Goal: Task Accomplishment & Management: Manage account settings

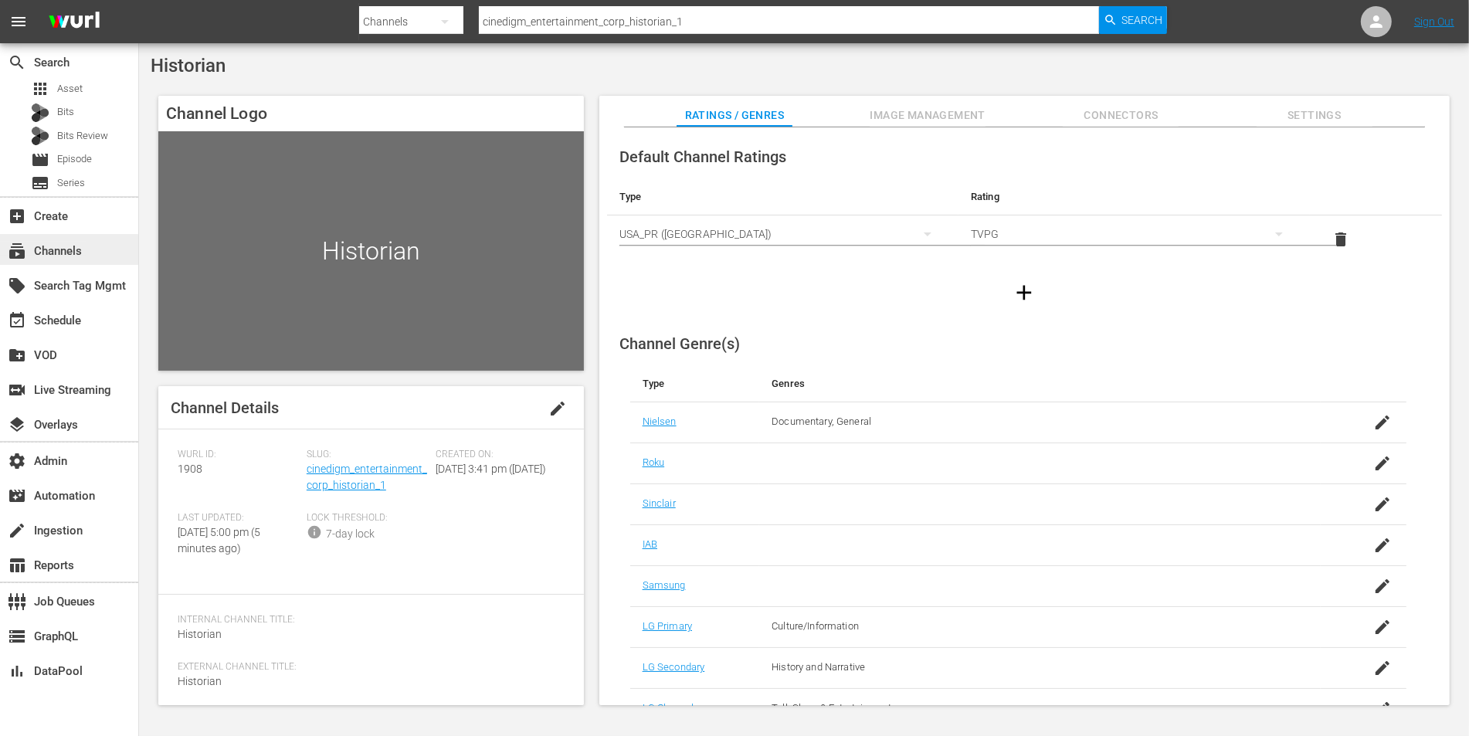
click at [66, 245] on div "subscriptions Channels" at bounding box center [43, 249] width 87 height 14
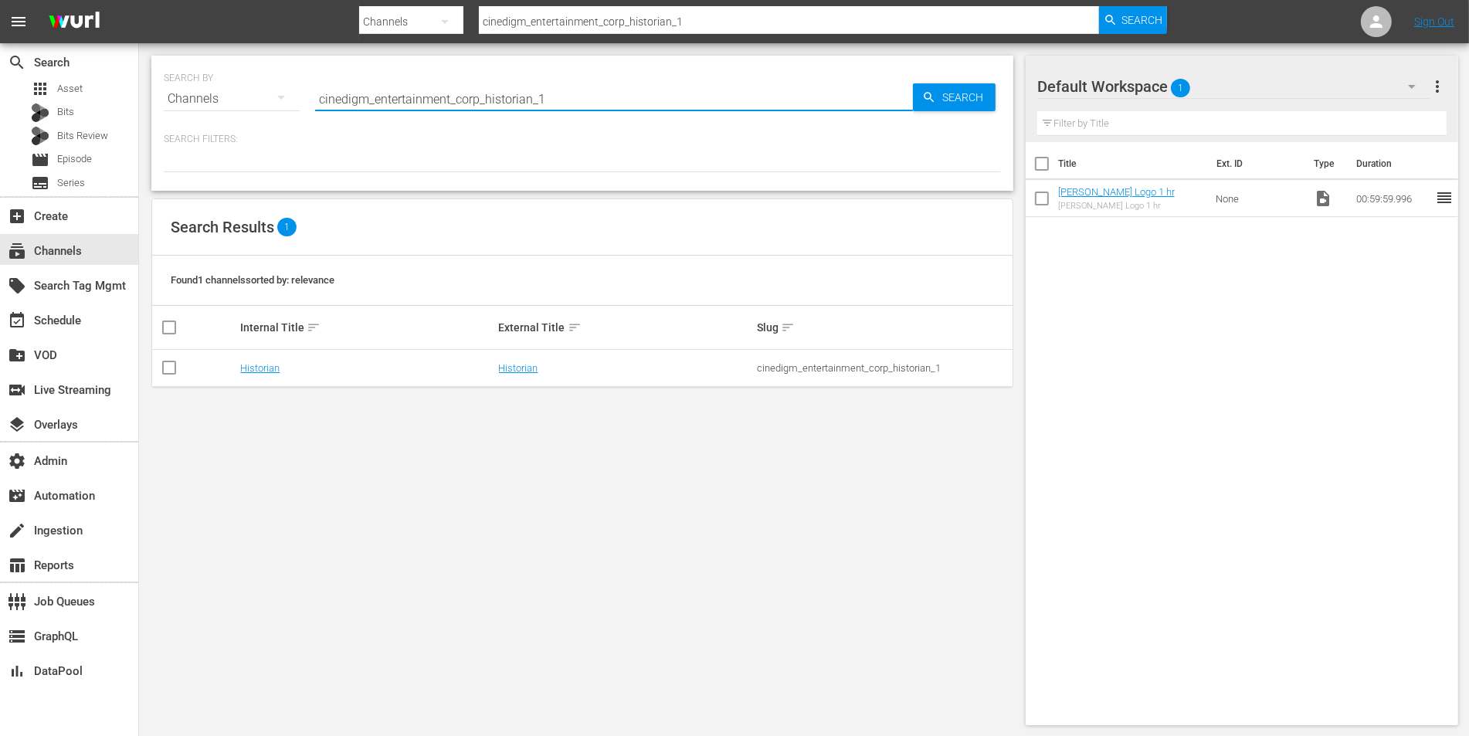
drag, startPoint x: 575, startPoint y: 104, endPoint x: 358, endPoint y: 104, distance: 217.0
click at [358, 104] on input "cinedigm_entertainment_corp_historian_1" at bounding box center [614, 98] width 598 height 37
type input "c"
type input "[PERSON_NAME]"
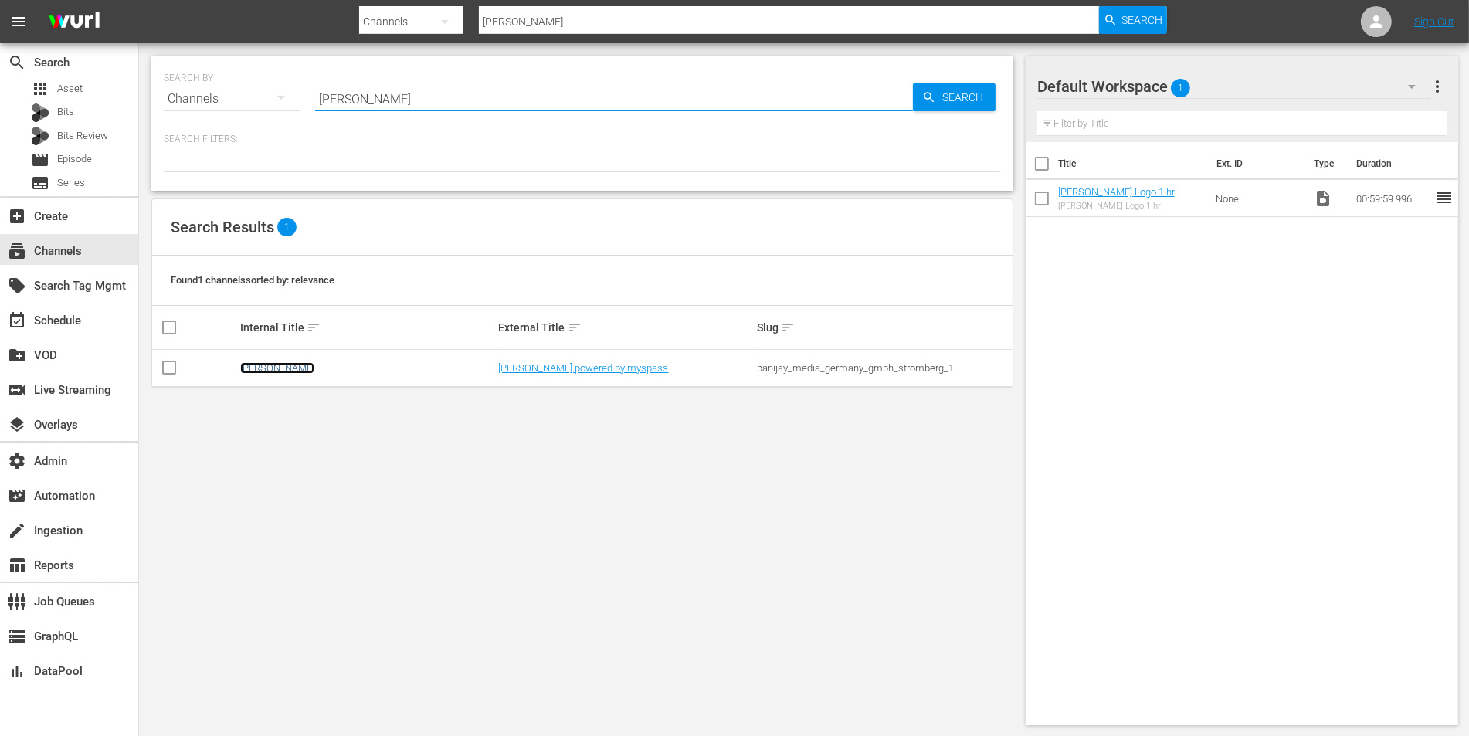
click at [270, 363] on link "[PERSON_NAME]" at bounding box center [277, 368] width 74 height 12
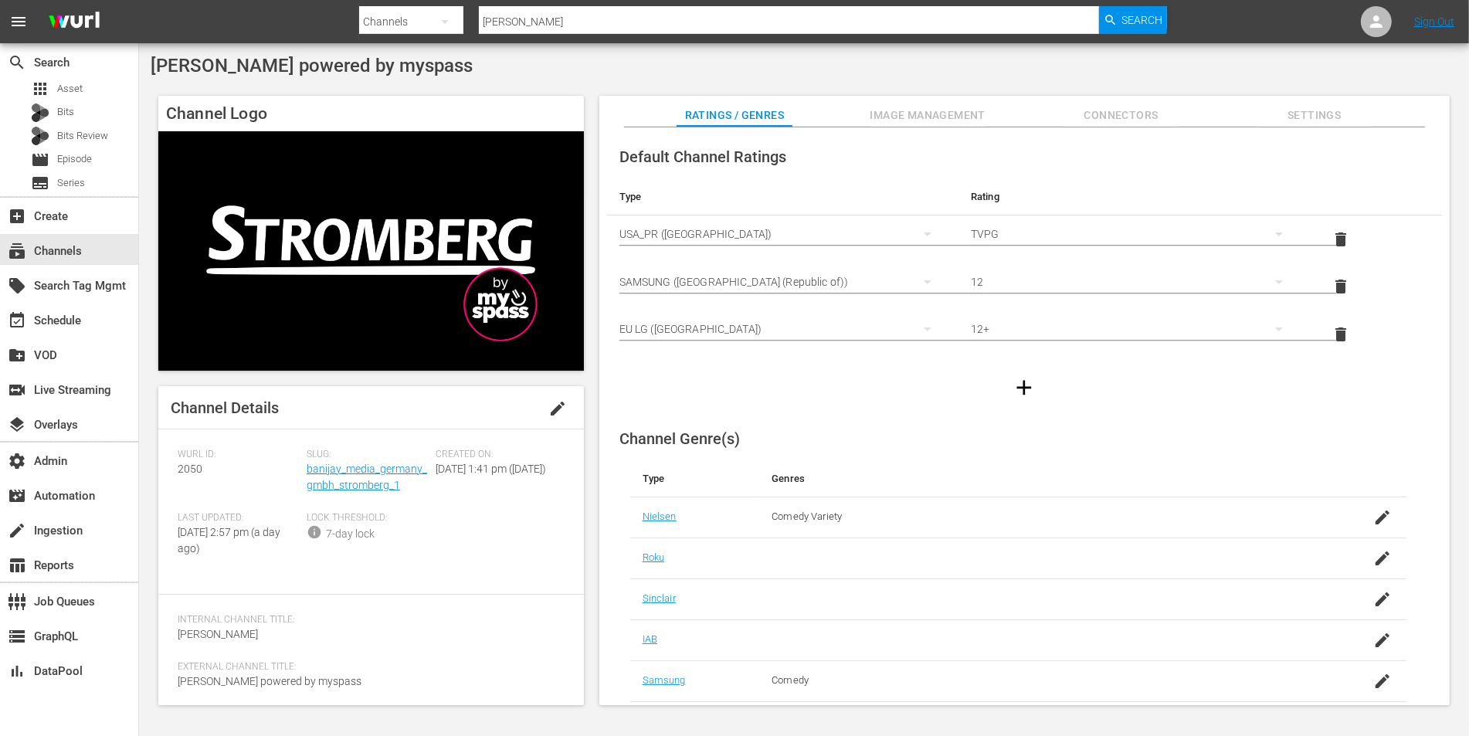
click at [933, 117] on span "Image Management" at bounding box center [928, 115] width 116 height 19
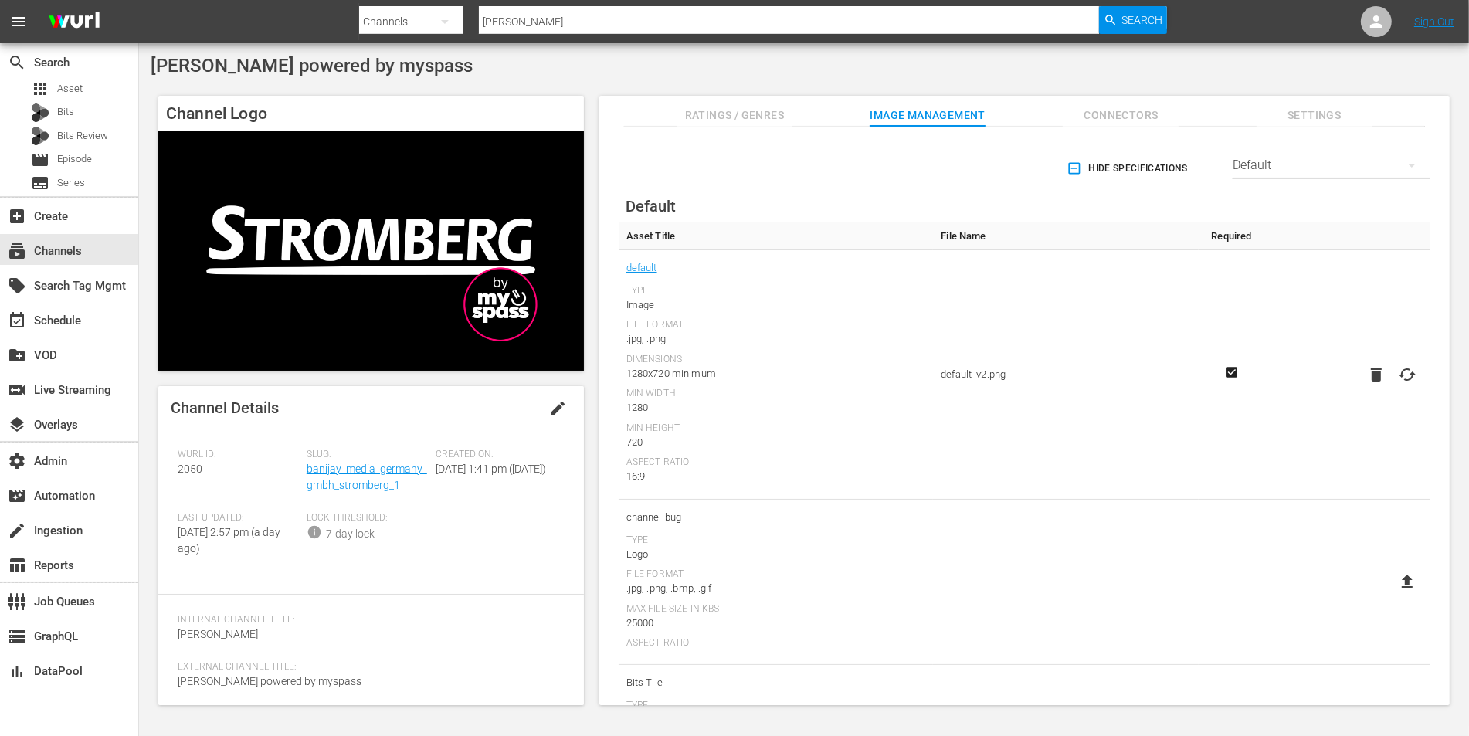
click at [1253, 178] on hr at bounding box center [1332, 179] width 198 height 2
click at [1256, 175] on div "Default" at bounding box center [1332, 165] width 198 height 43
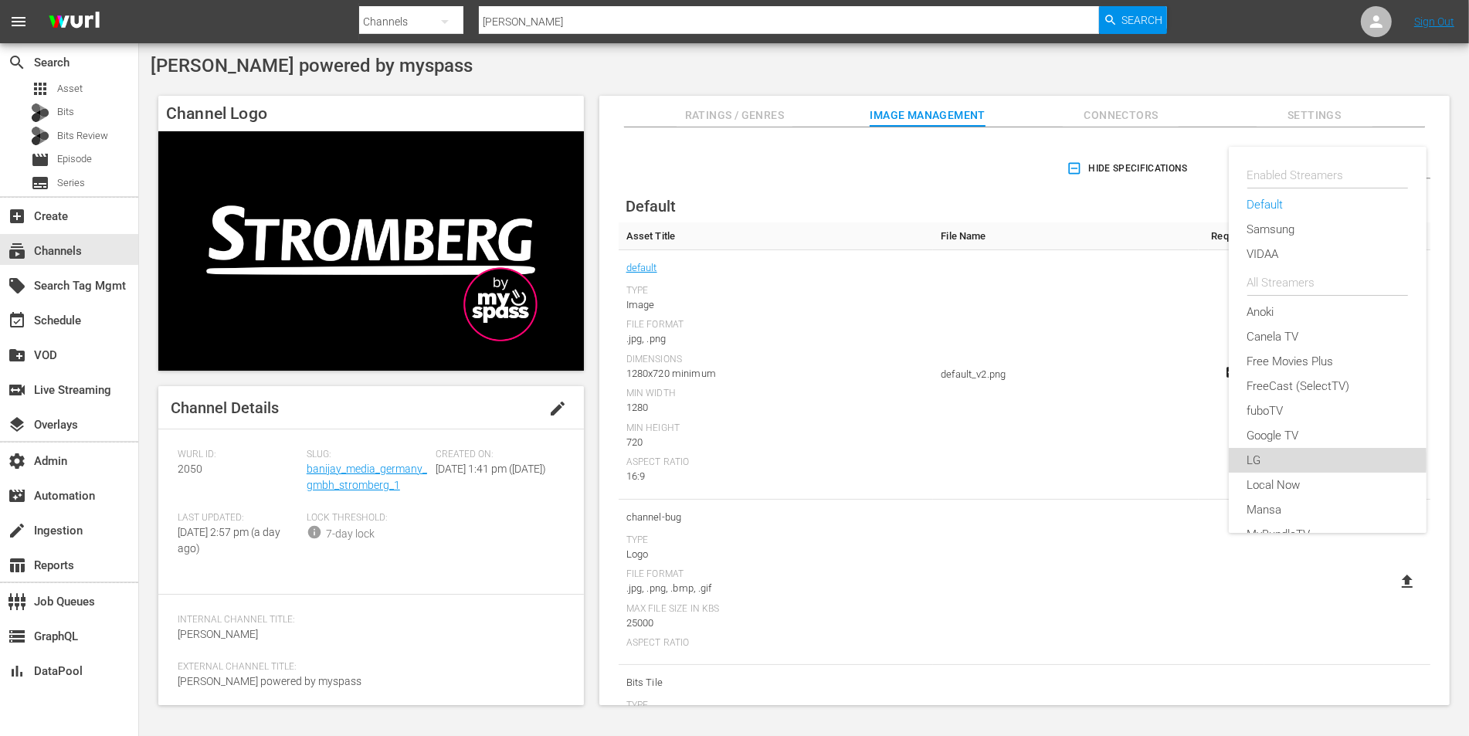
click at [1261, 460] on div "LG" at bounding box center [1327, 460] width 161 height 25
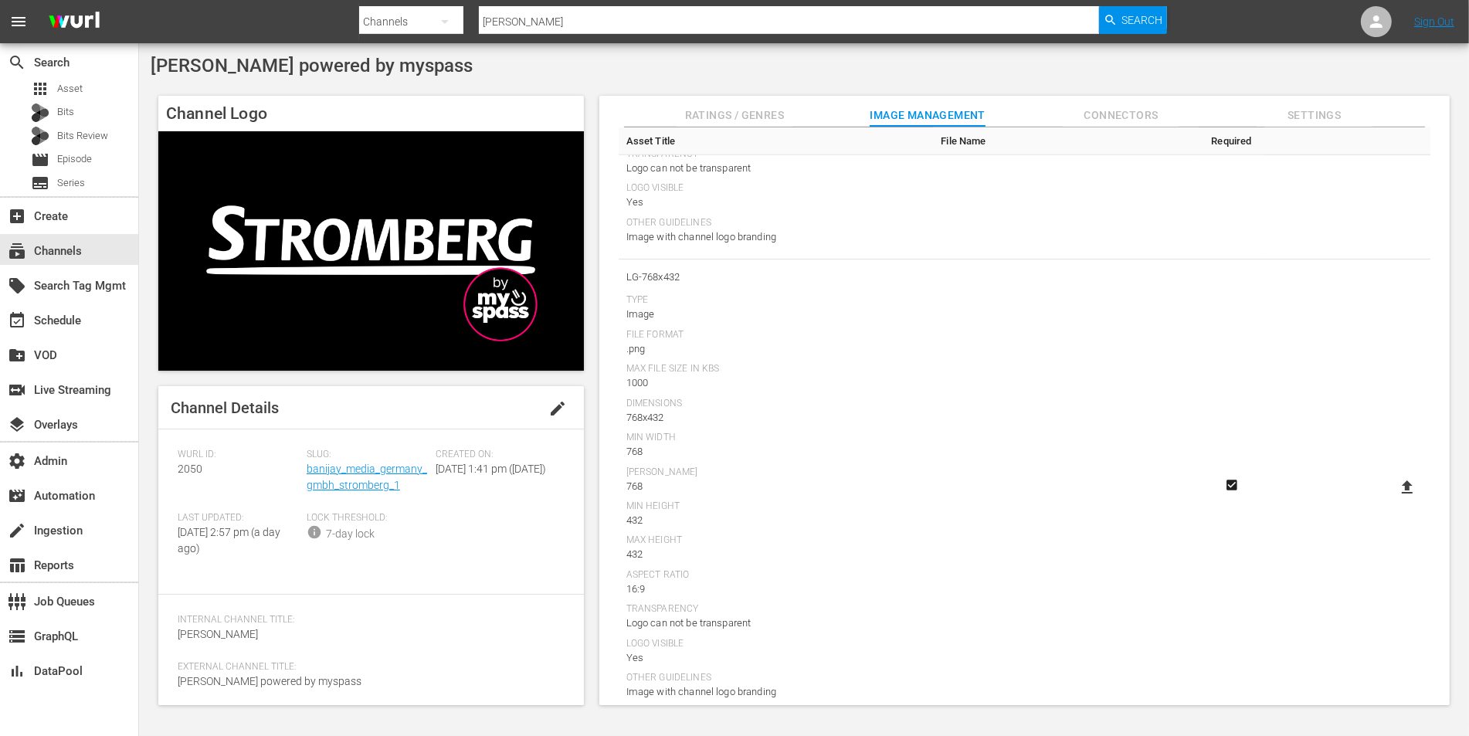
scroll to position [1332, 0]
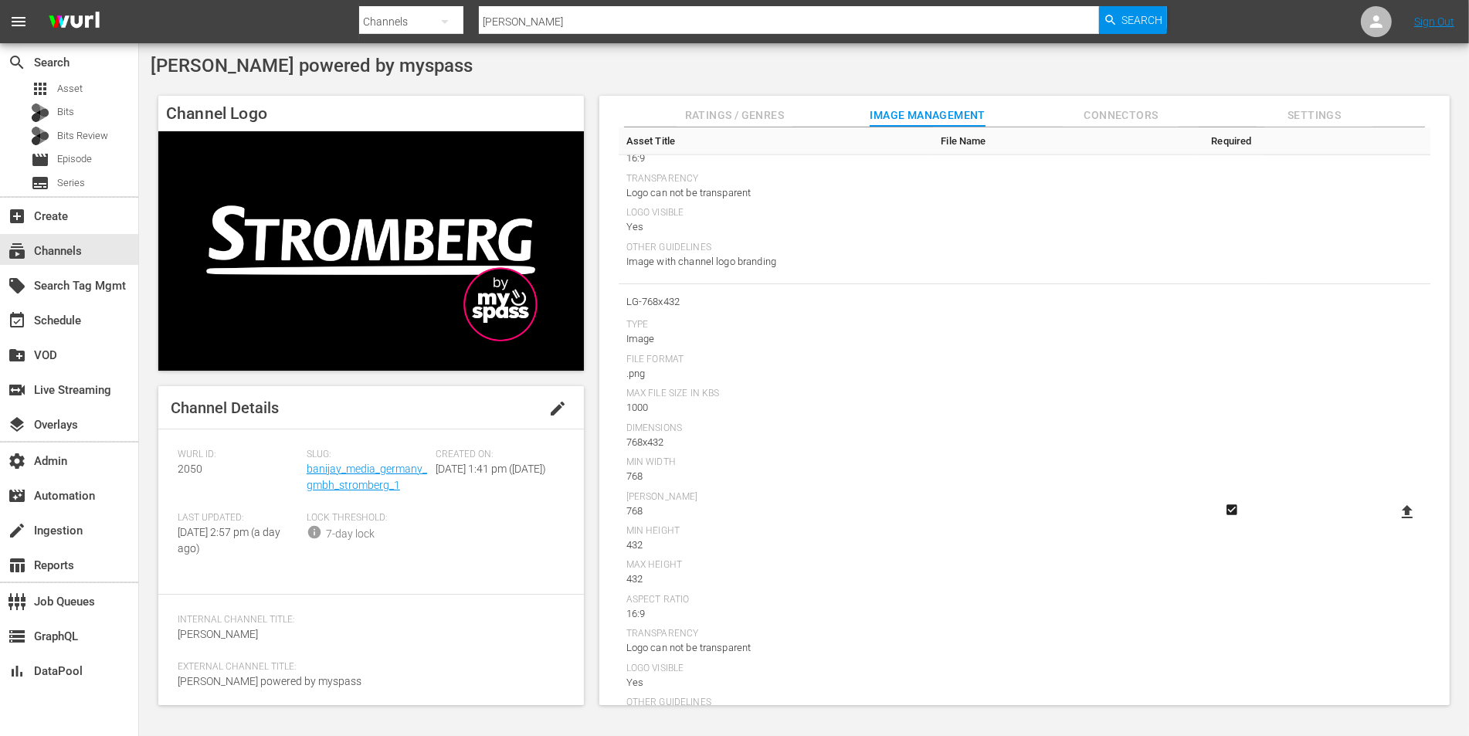
click at [1398, 511] on icon at bounding box center [1407, 512] width 19 height 19
click at [1393, 525] on input "file" at bounding box center [1392, 525] width 1 height 1
type input "C:\fakepath\Stromberg_LG-768x432 [PERSON_NAME] (2).png"
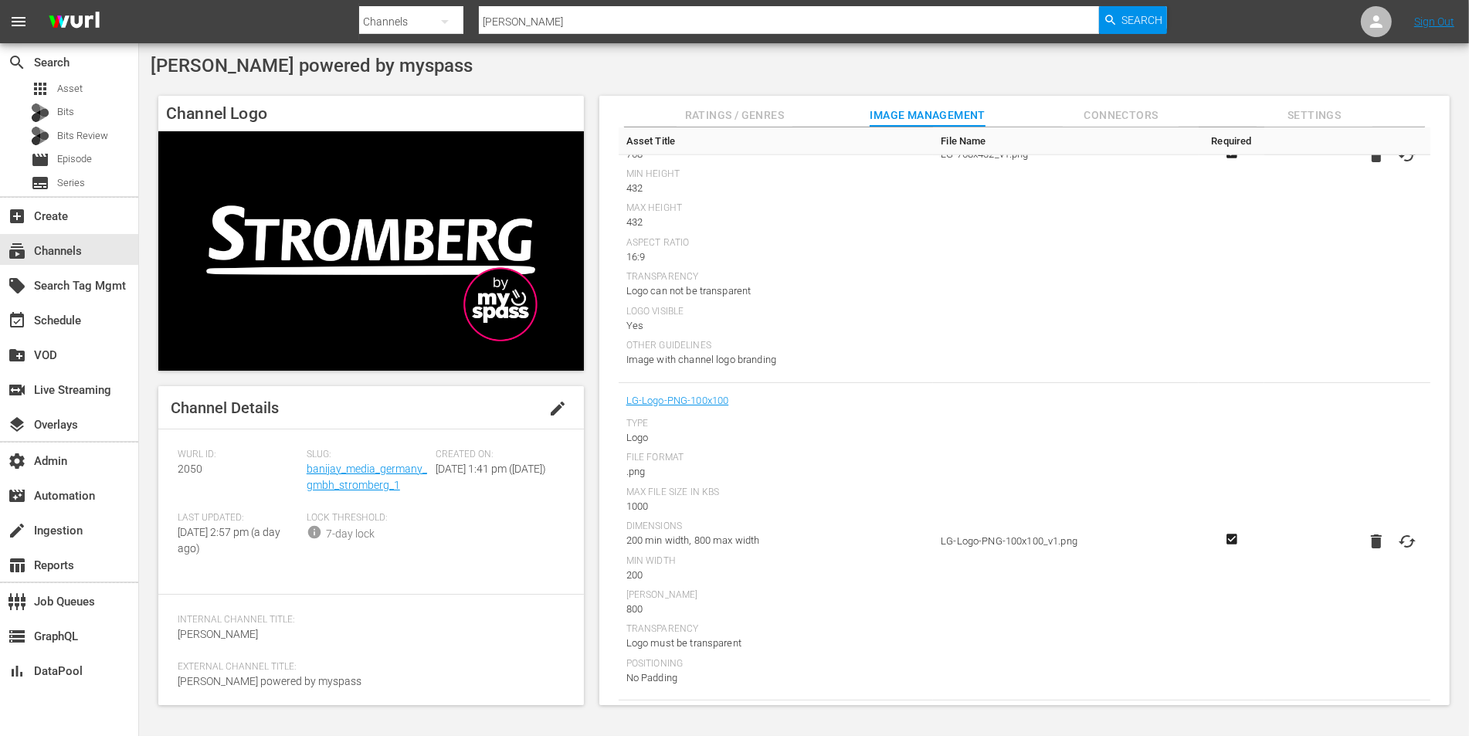
scroll to position [1722, 0]
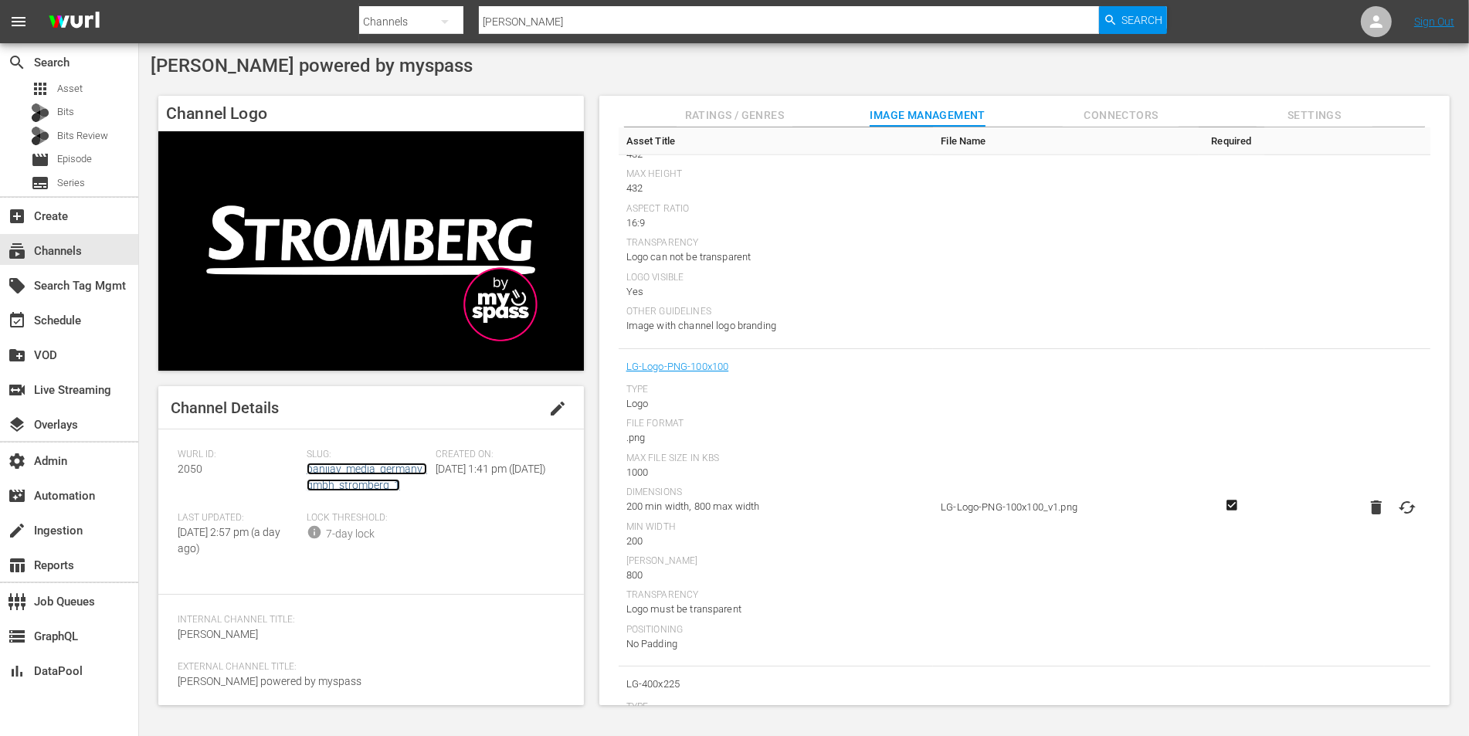
click at [393, 472] on link "banijay_media_germany_gmbh_stromberg_1" at bounding box center [367, 477] width 120 height 29
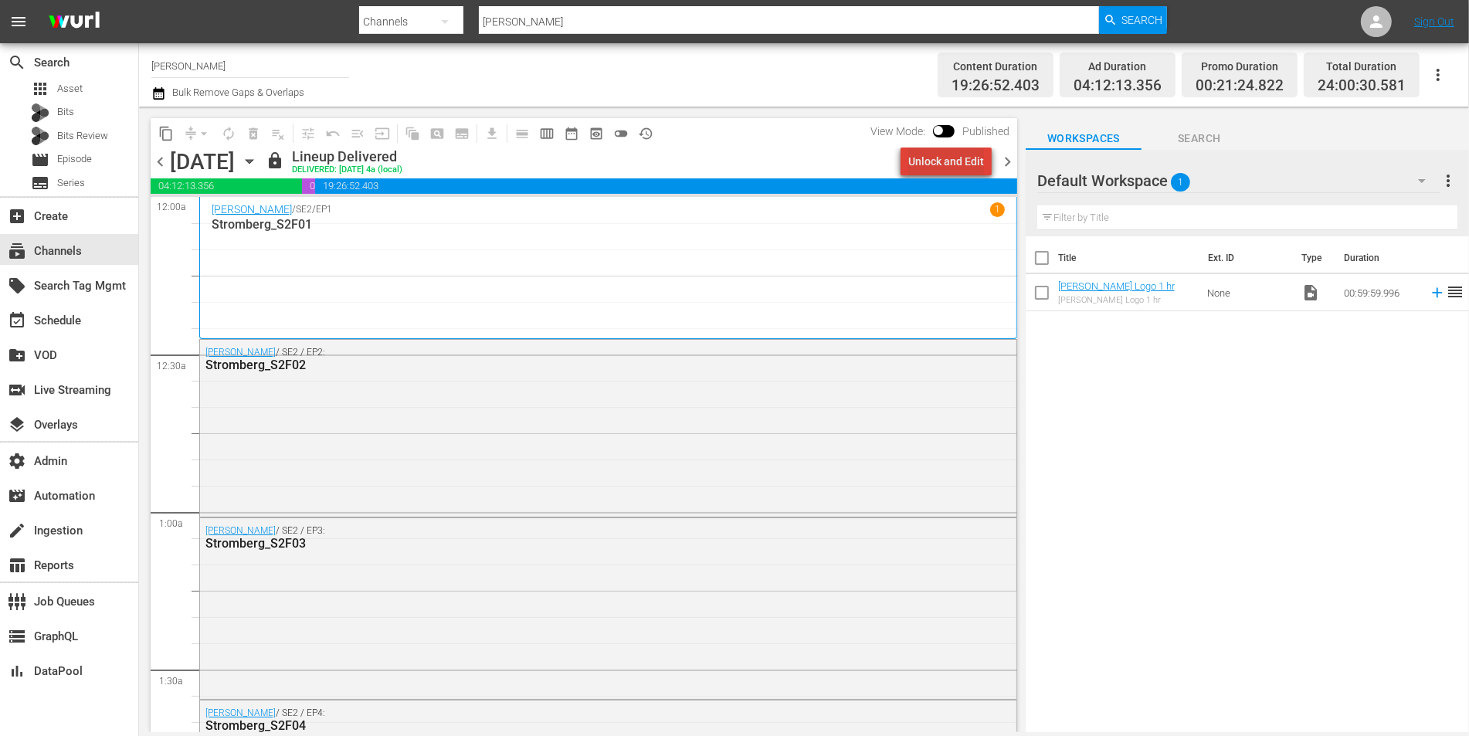
click at [972, 159] on div "Unlock and Edit" at bounding box center [946, 162] width 76 height 28
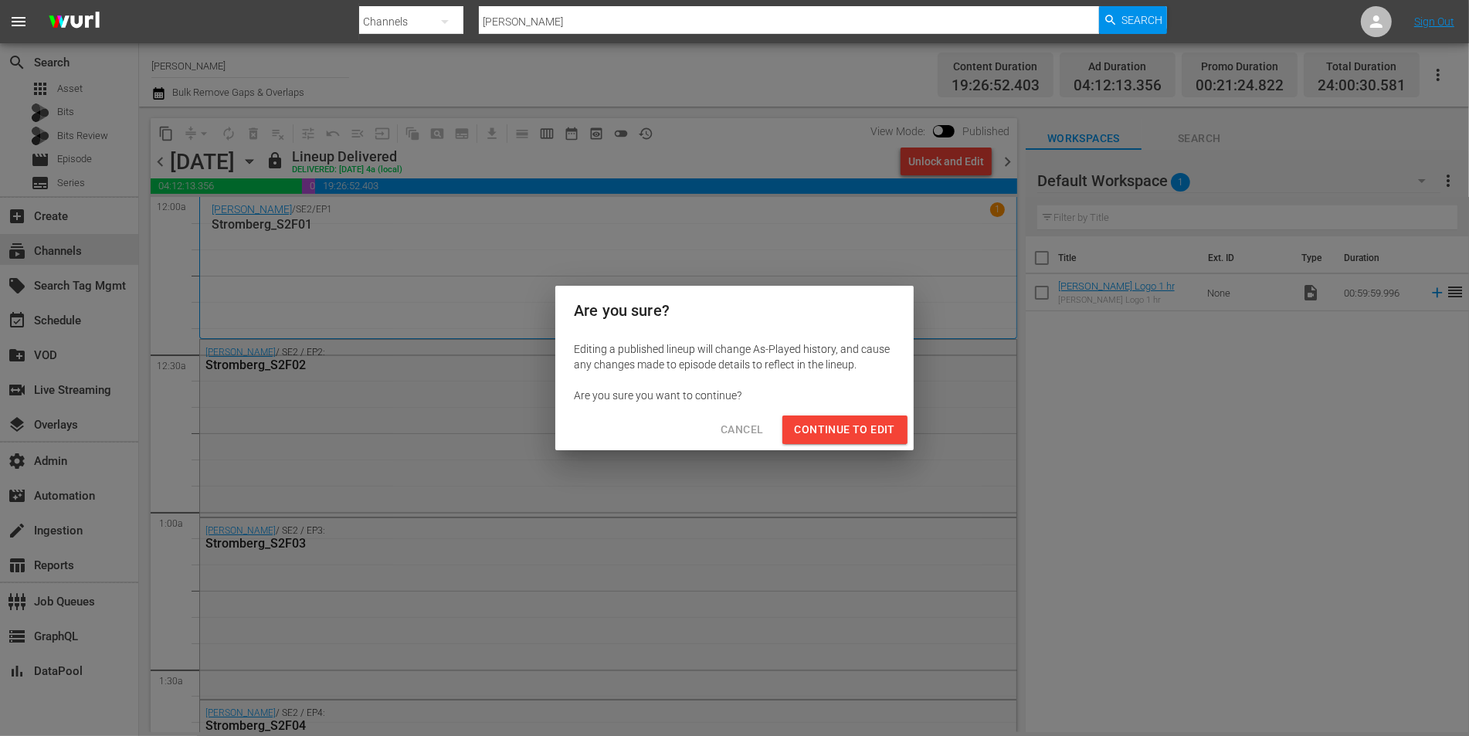
click at [863, 432] on span "Continue to Edit" at bounding box center [845, 429] width 100 height 19
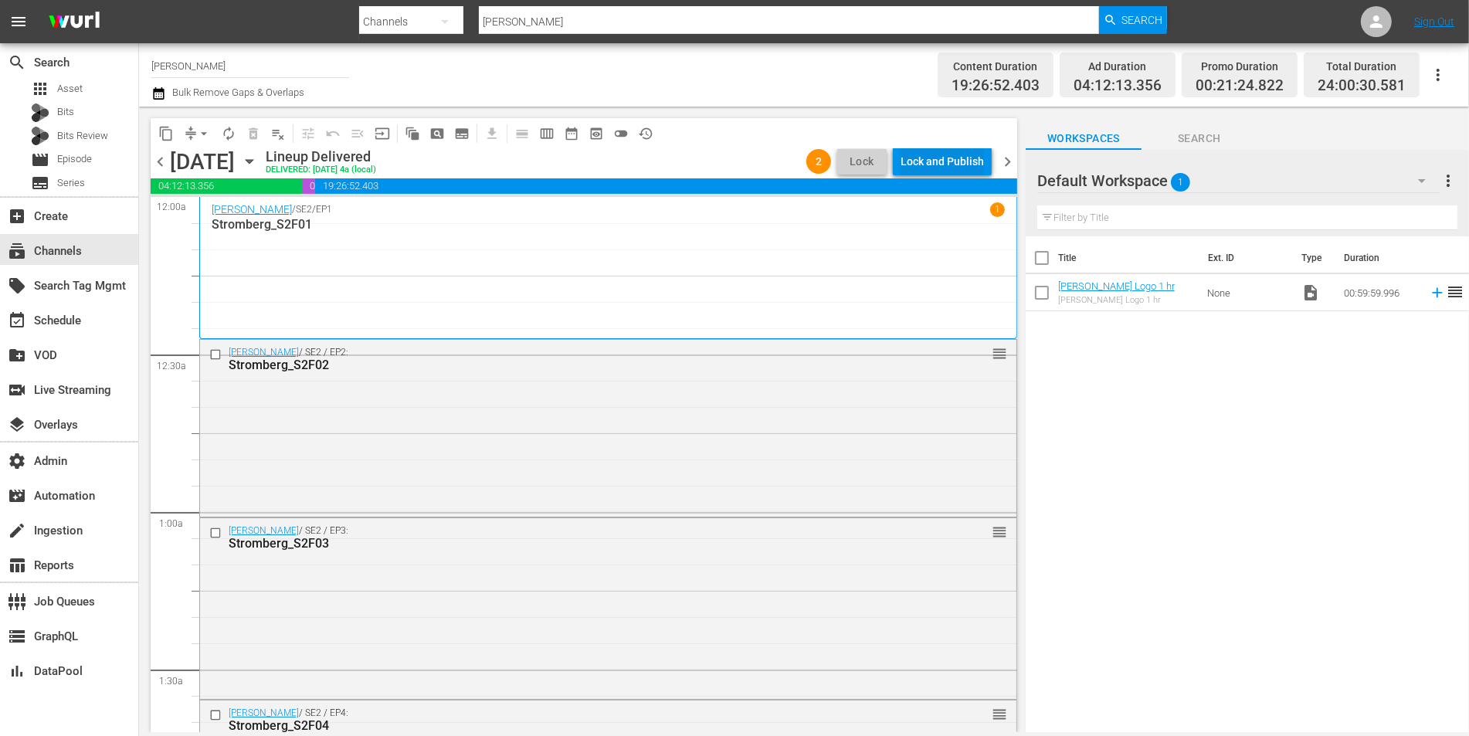
click at [969, 165] on div "Lock and Publish" at bounding box center [942, 162] width 83 height 28
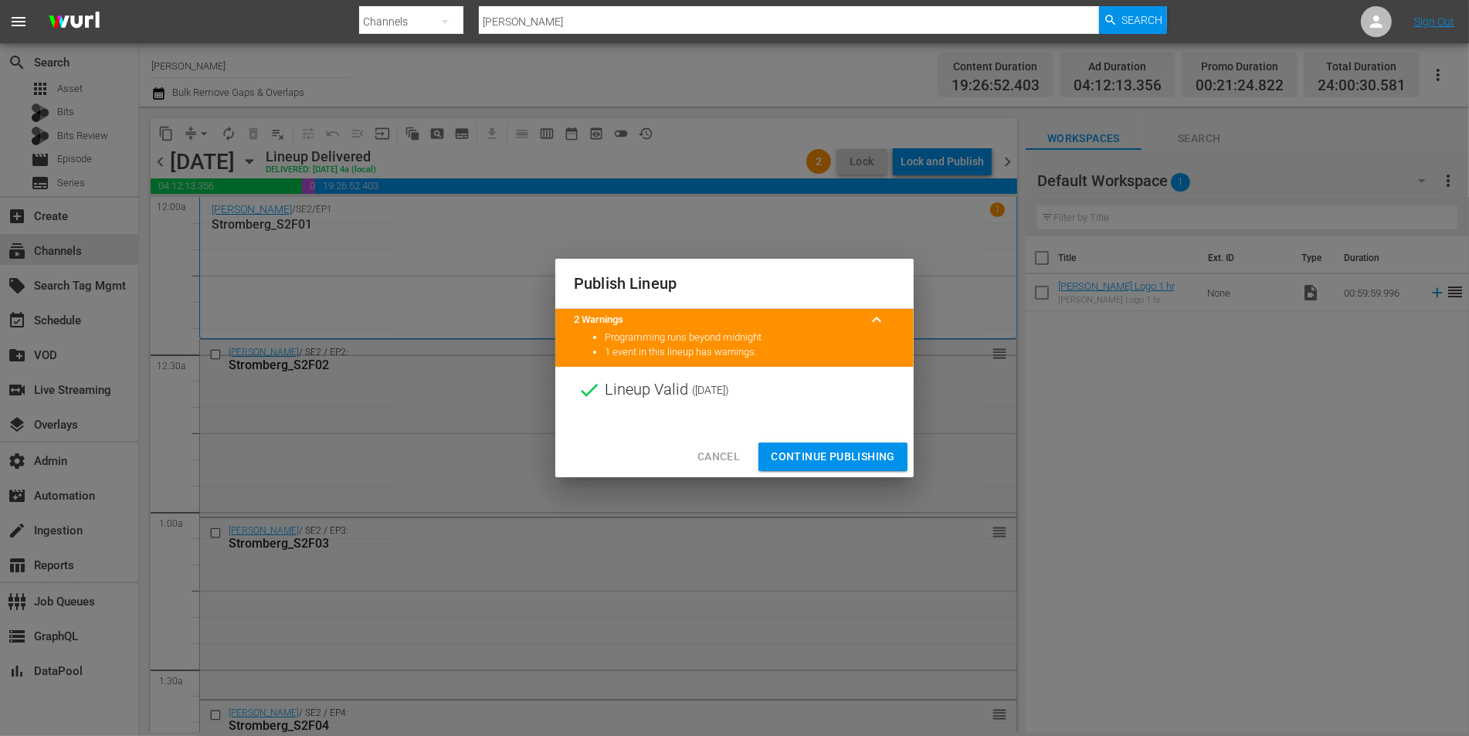
click at [834, 450] on span "Continue Publishing" at bounding box center [833, 456] width 124 height 19
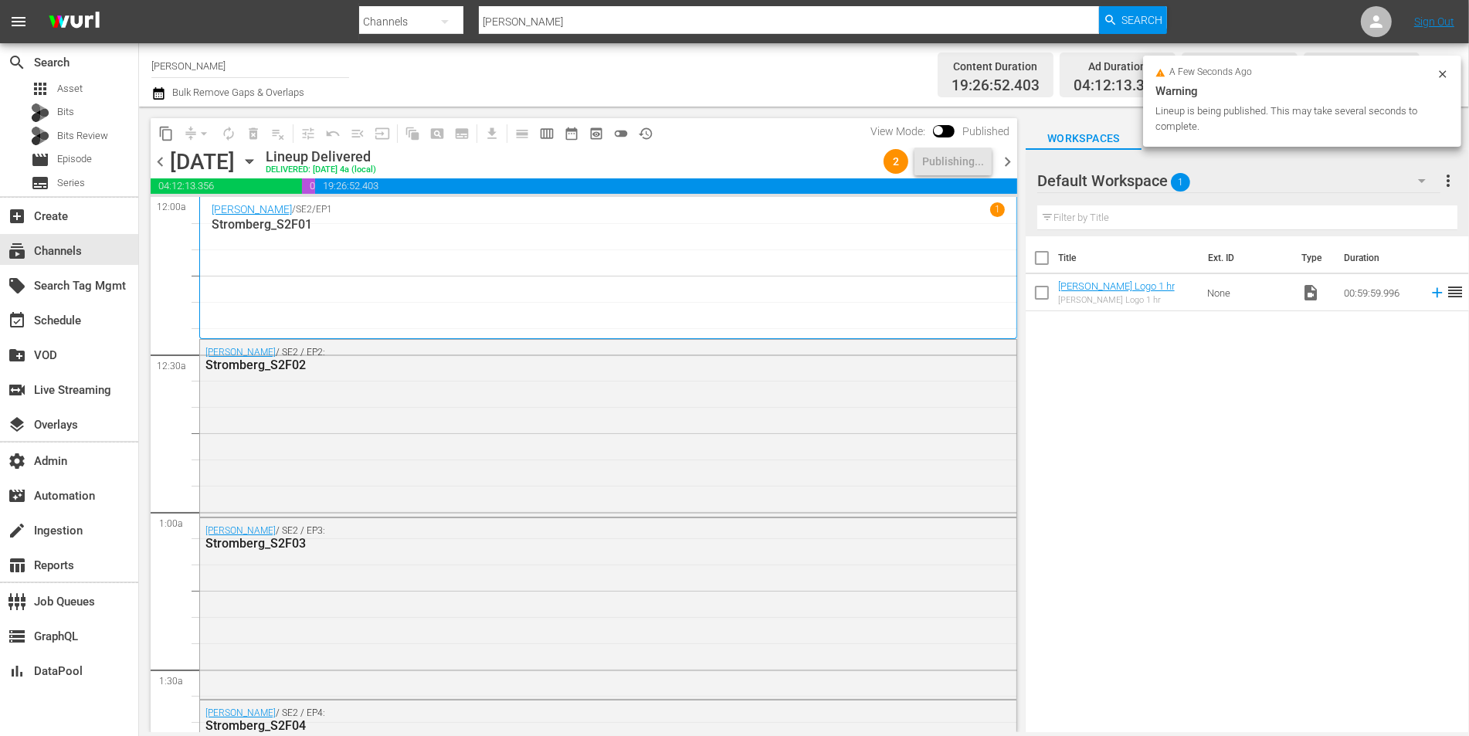
click at [1013, 165] on span "chevron_right" at bounding box center [1007, 161] width 19 height 19
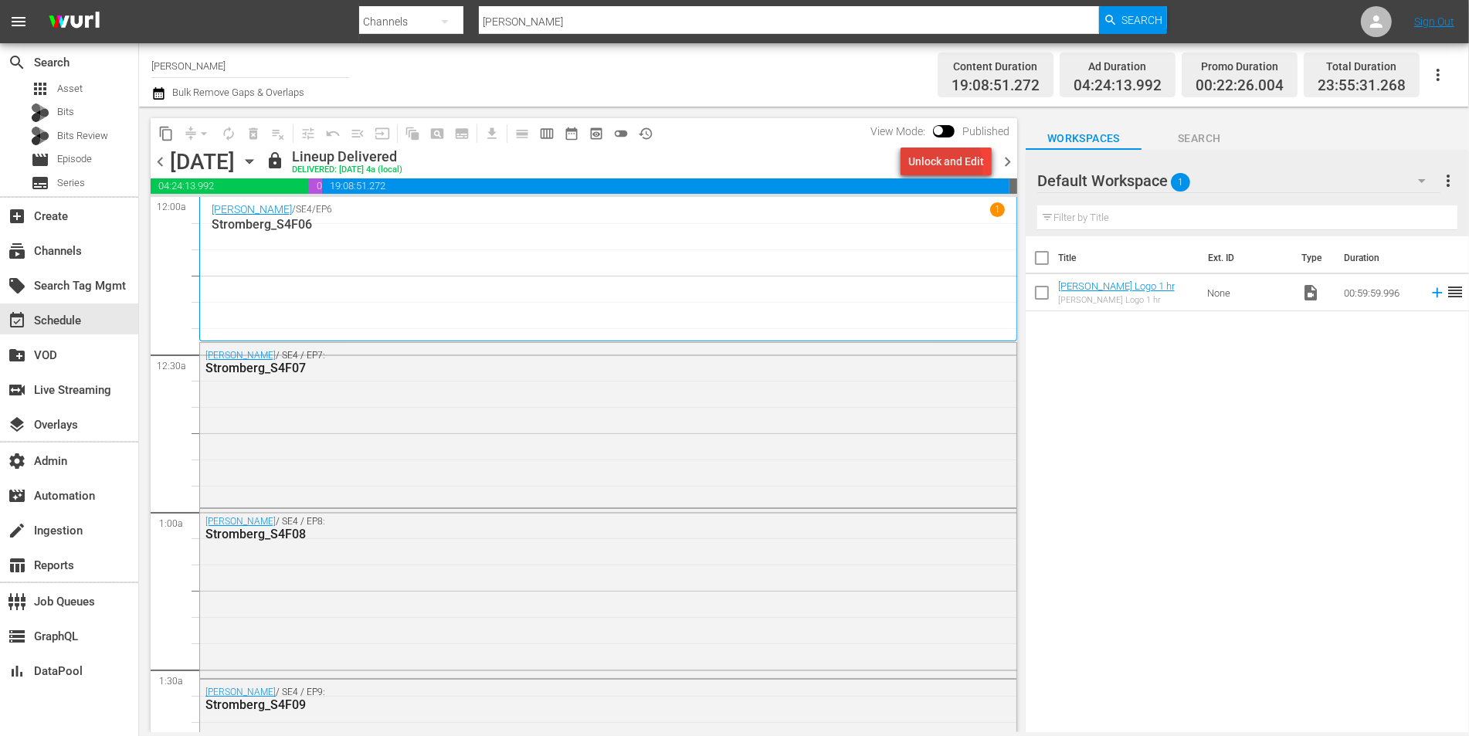
click at [949, 165] on div "Unlock and Edit" at bounding box center [946, 162] width 76 height 28
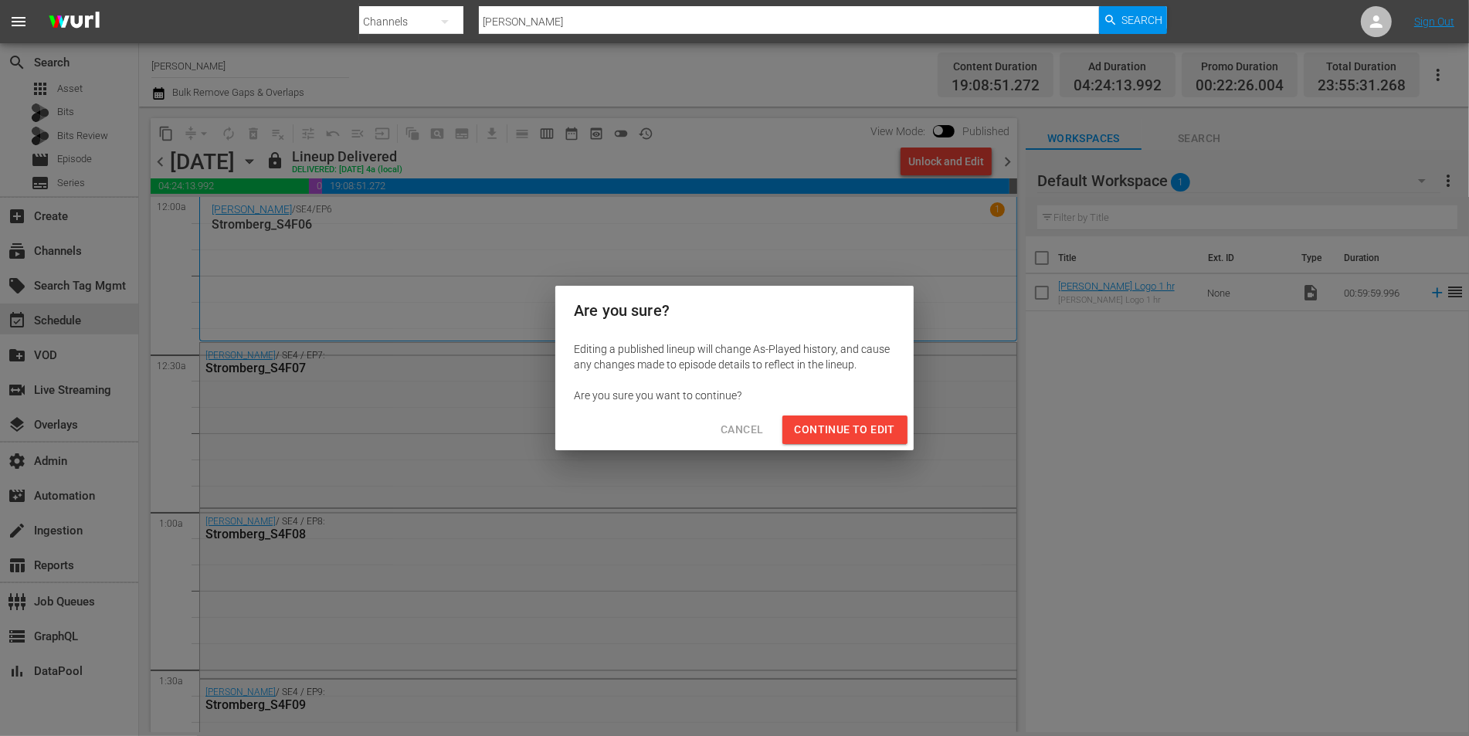
click at [859, 435] on span "Continue to Edit" at bounding box center [845, 429] width 100 height 19
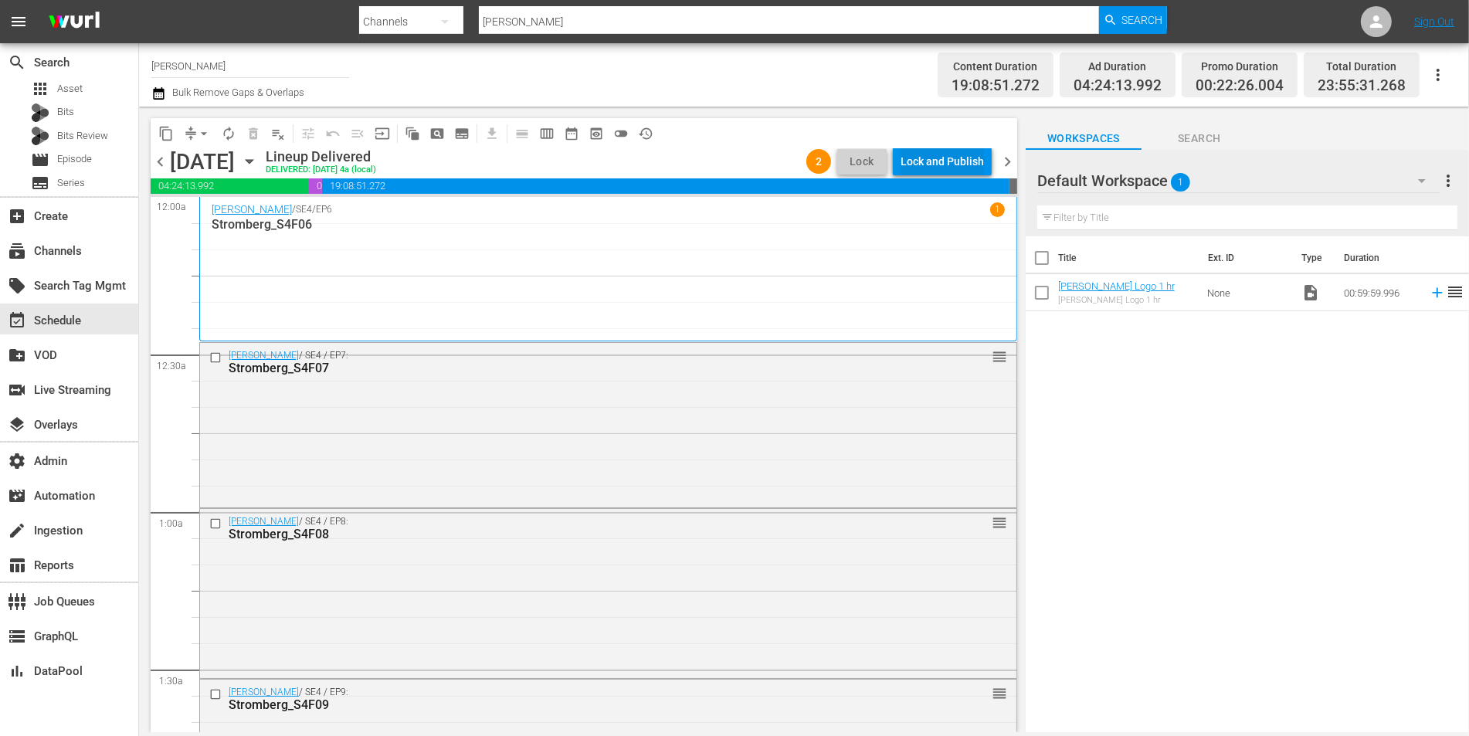
click at [959, 154] on div "Lock and Publish" at bounding box center [942, 162] width 83 height 28
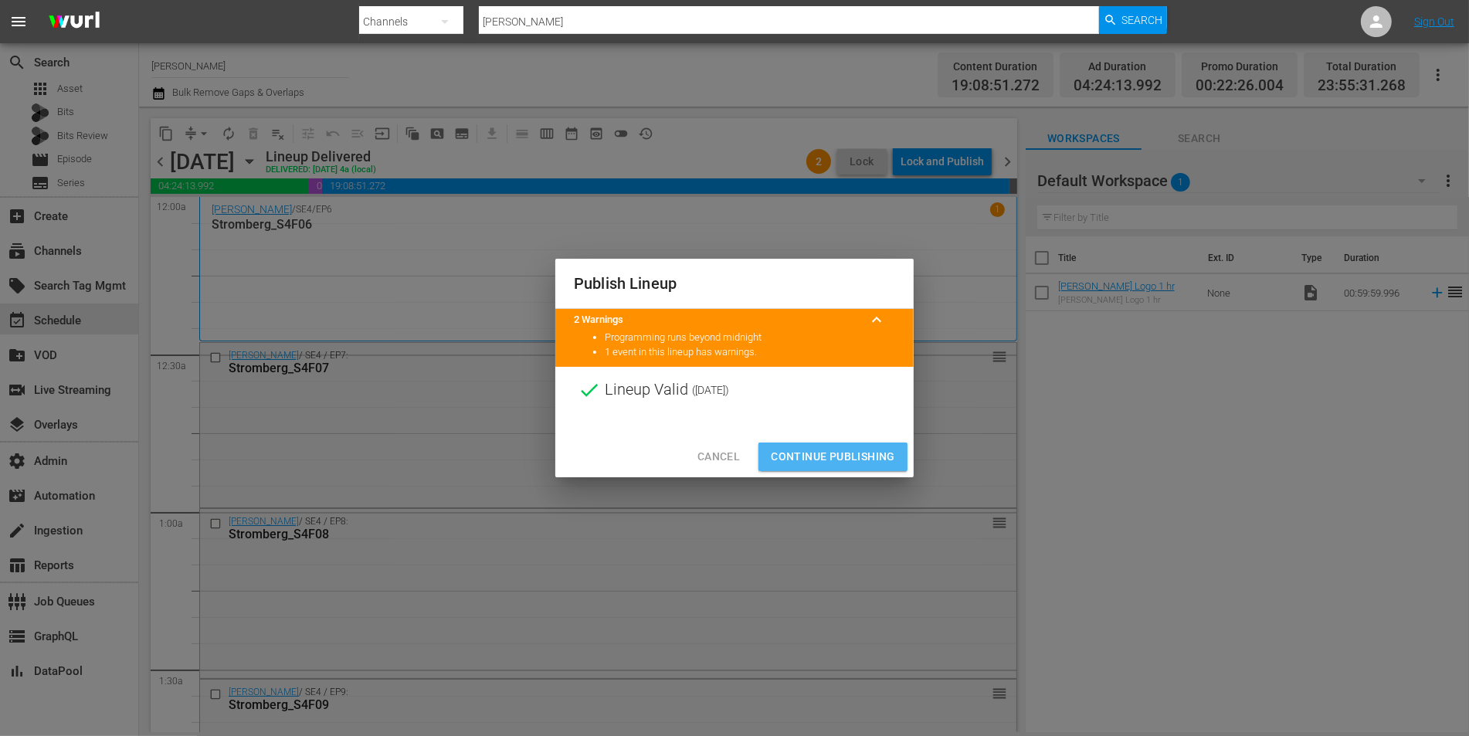
click at [870, 452] on span "Continue Publishing" at bounding box center [833, 456] width 124 height 19
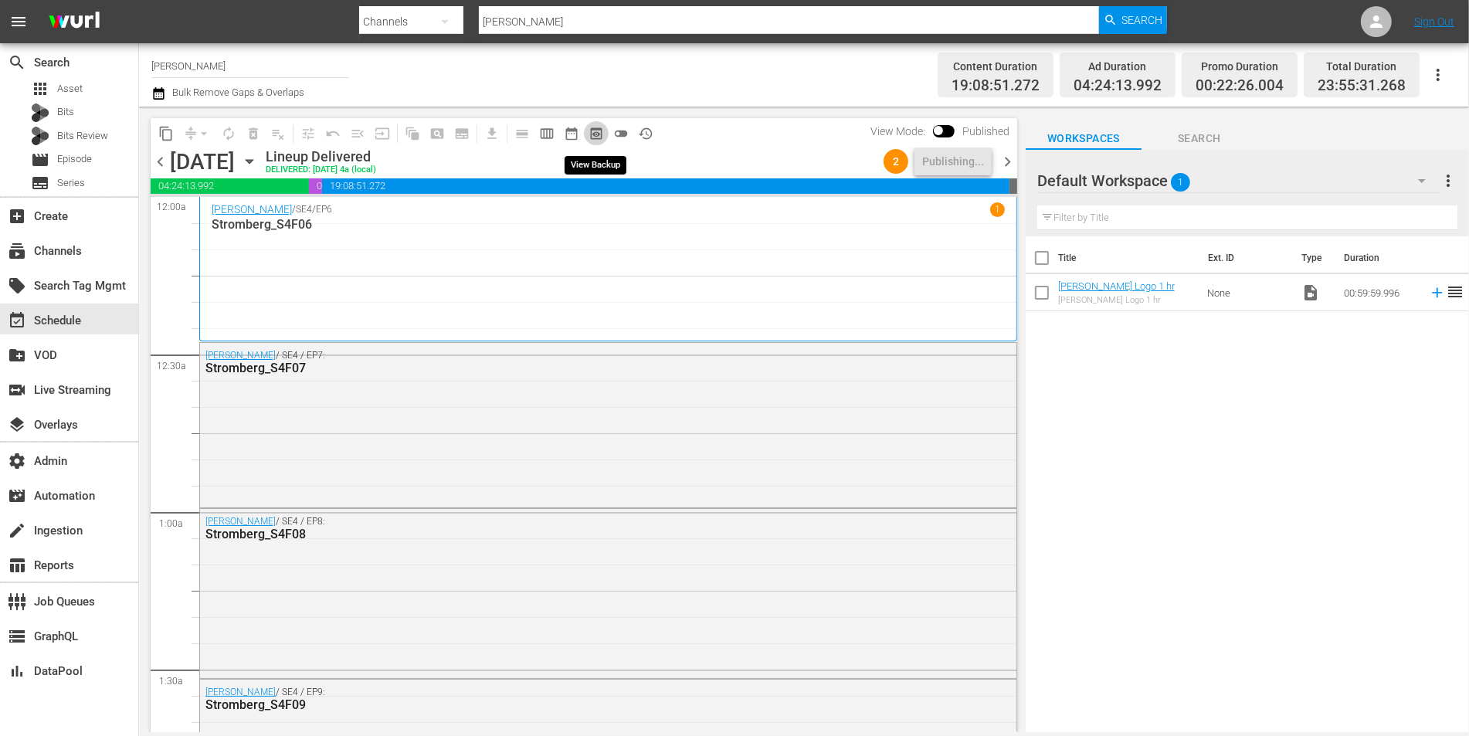
click at [596, 133] on span "preview_outlined" at bounding box center [596, 133] width 15 height 15
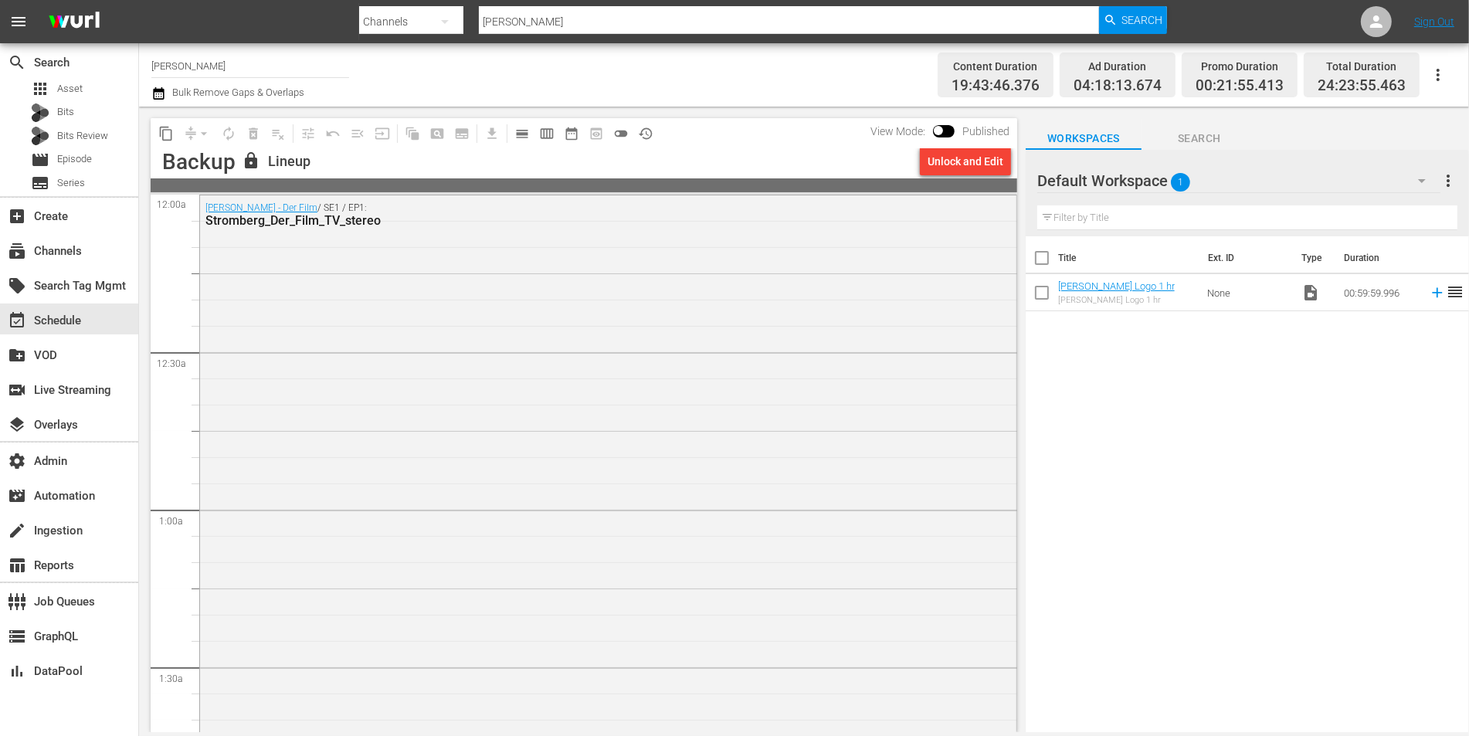
click at [949, 157] on div "Unlock and Edit" at bounding box center [966, 162] width 76 height 28
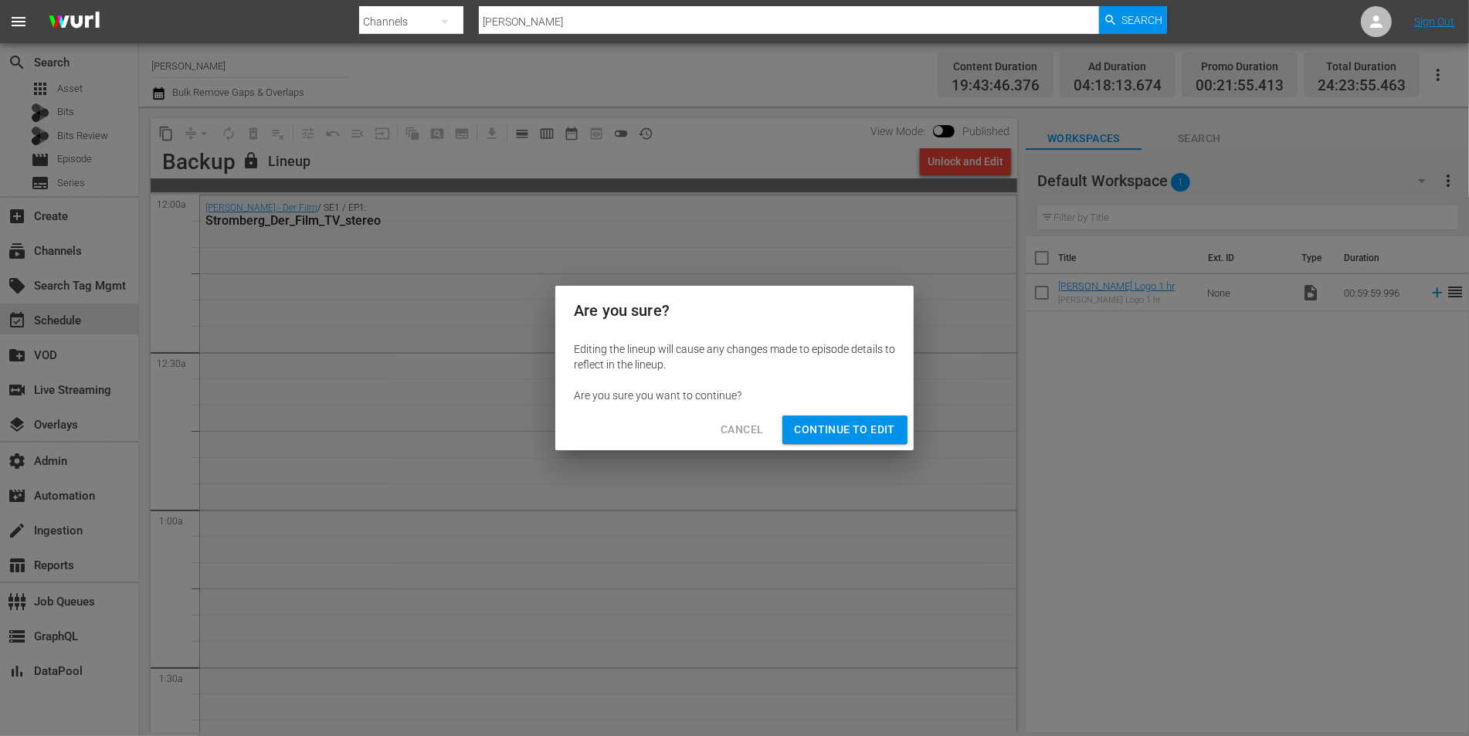
click at [864, 426] on span "Continue to Edit" at bounding box center [845, 429] width 100 height 19
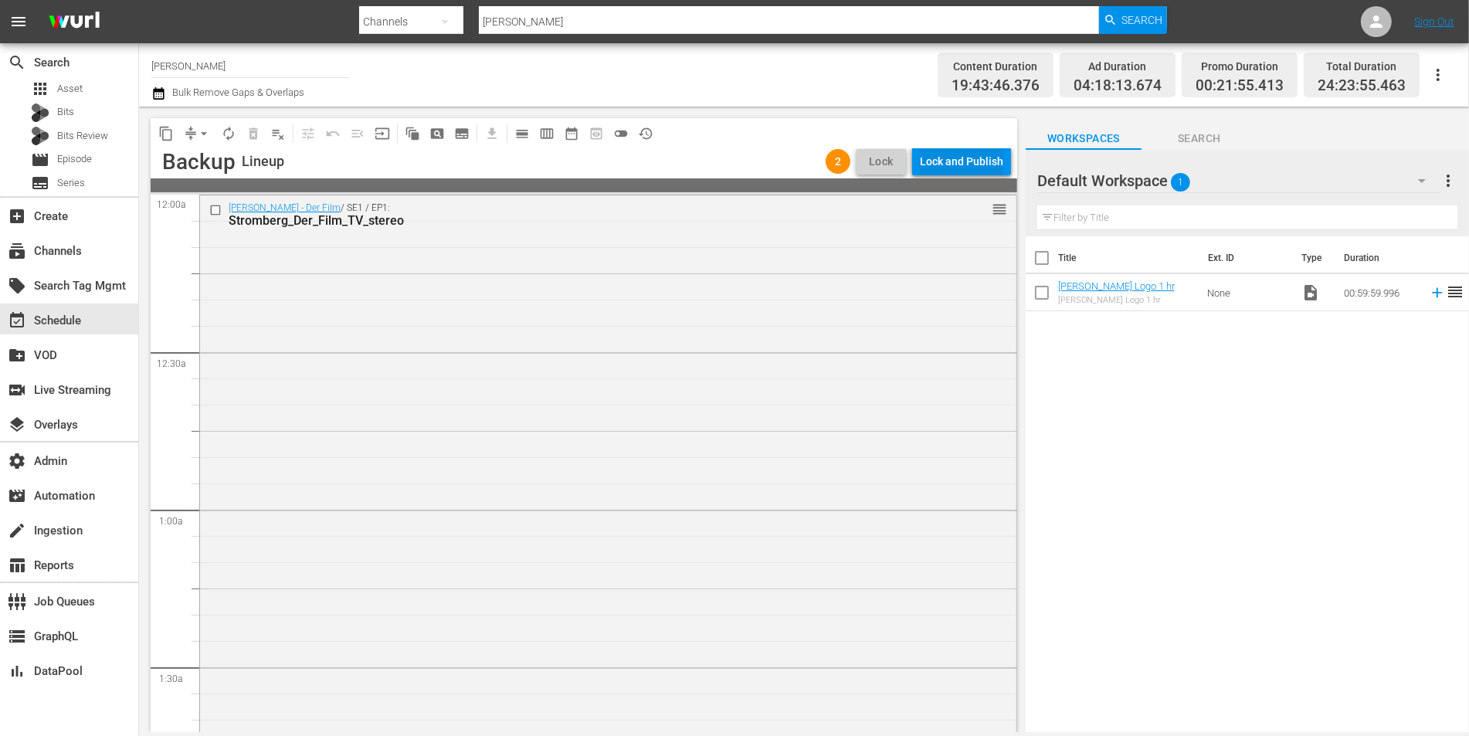
click at [973, 161] on div "Lock and Publish" at bounding box center [961, 162] width 83 height 28
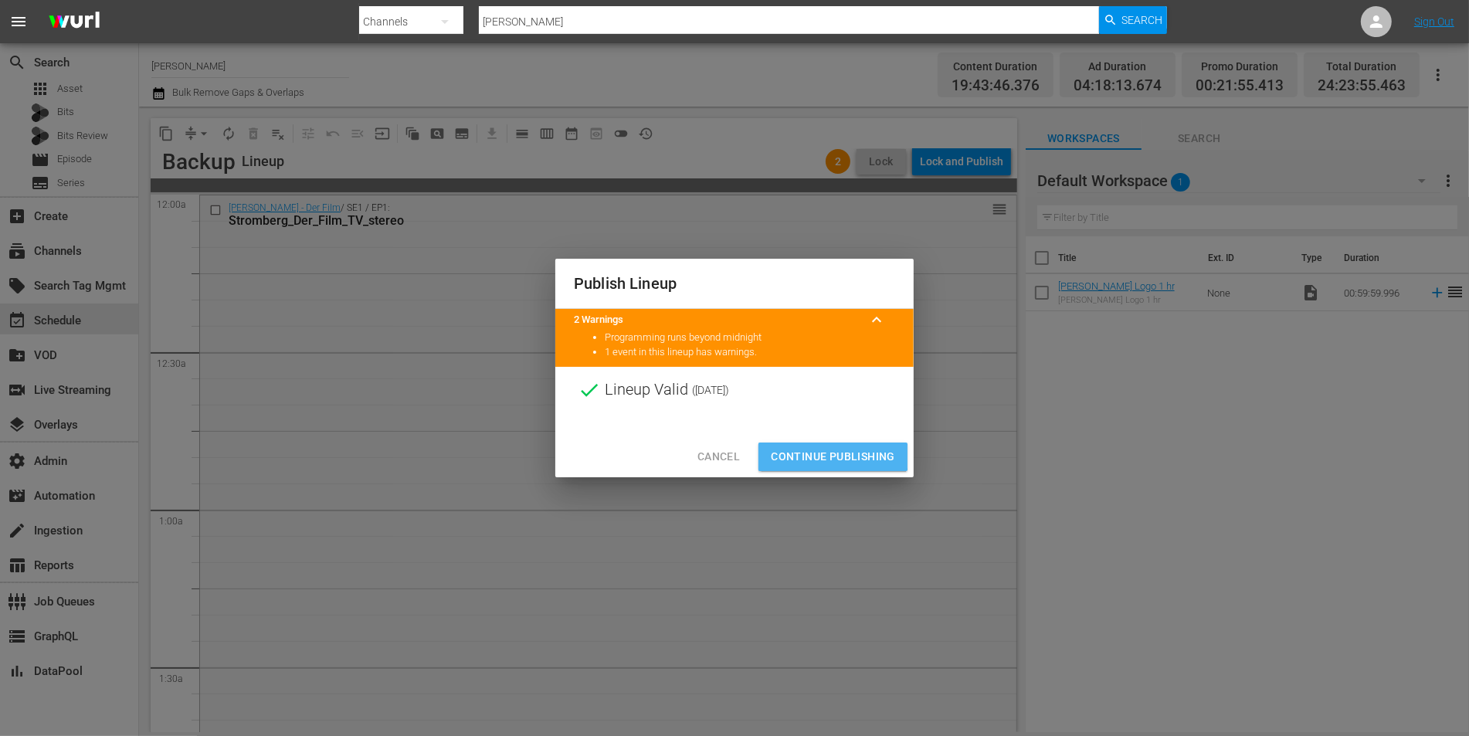
click at [820, 456] on span "Continue Publishing" at bounding box center [833, 456] width 124 height 19
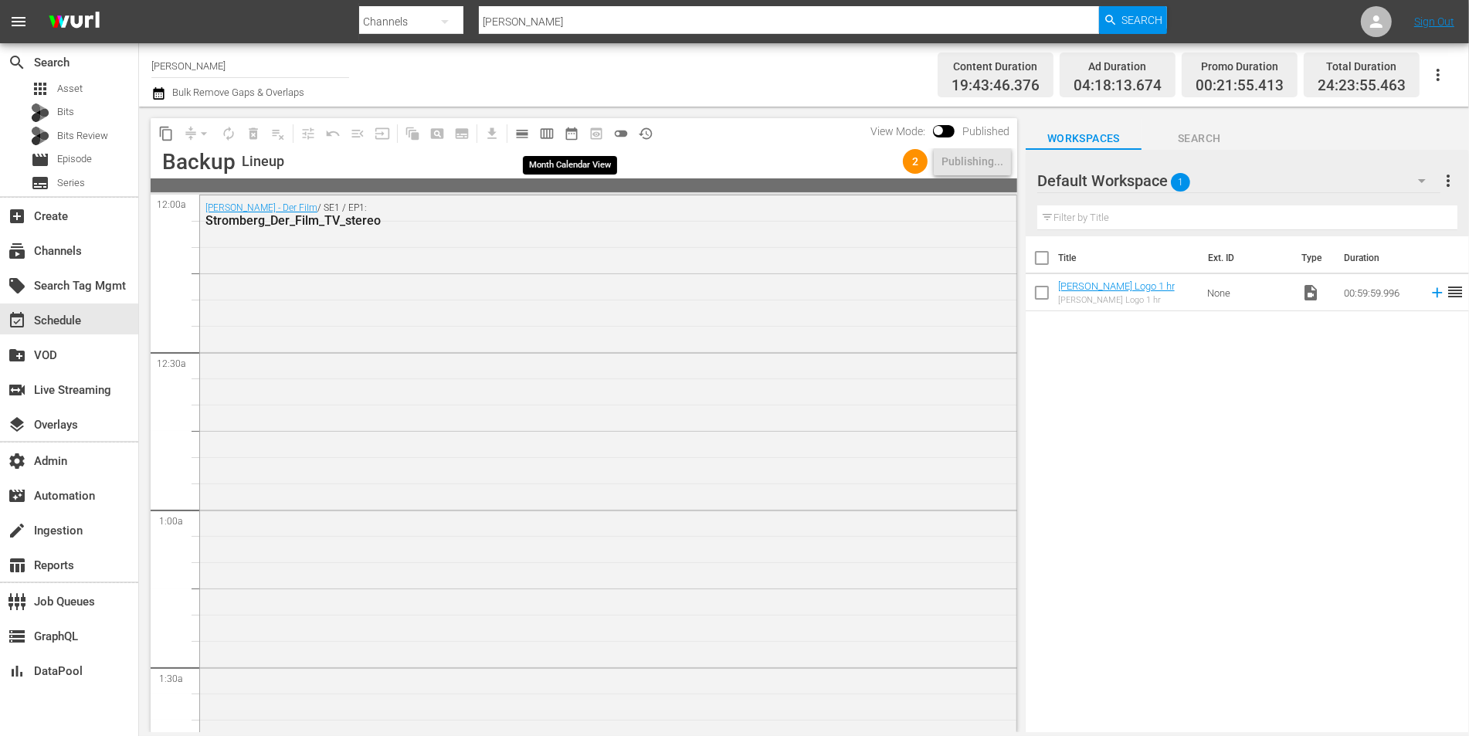
click at [570, 128] on span "date_range_outlined" at bounding box center [571, 133] width 15 height 15
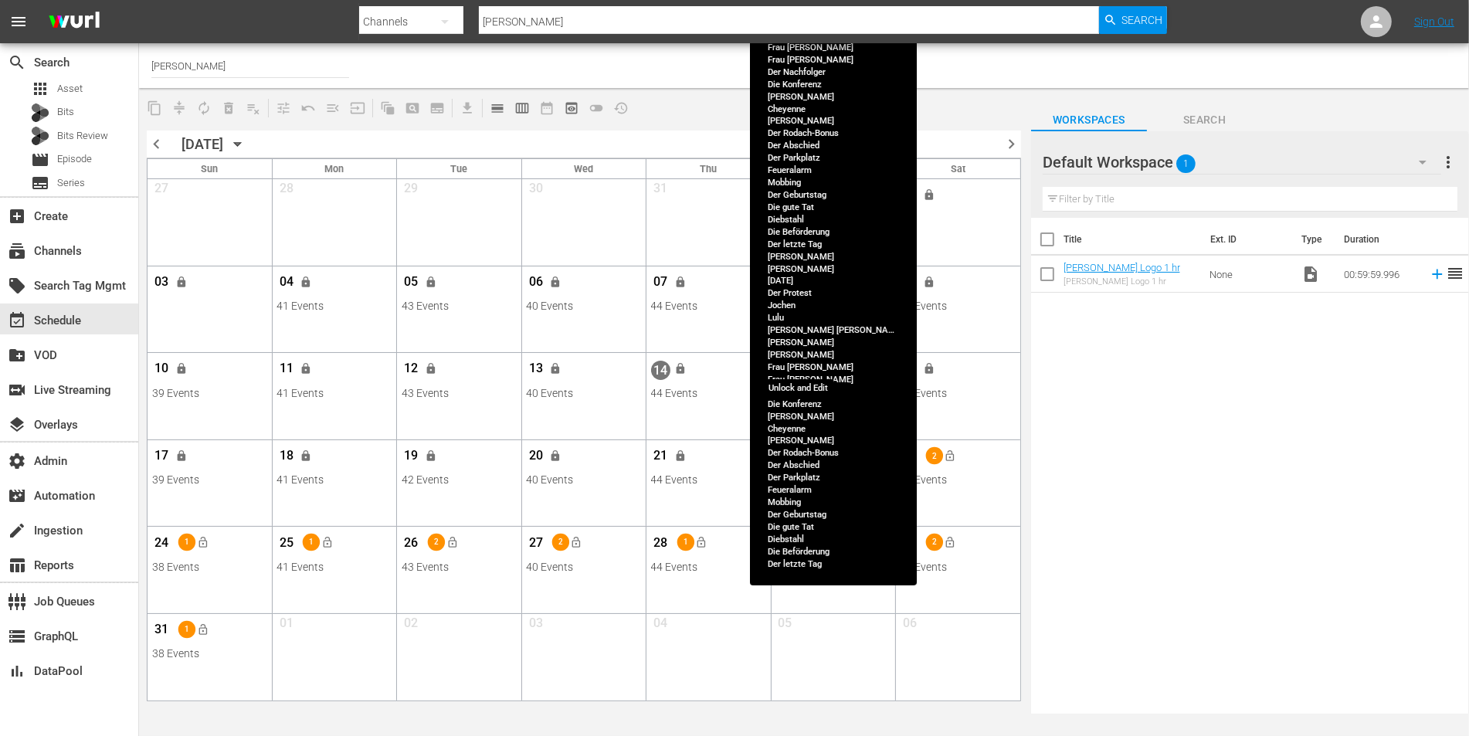
click at [807, 372] on span "lock" at bounding box center [805, 369] width 12 height 12
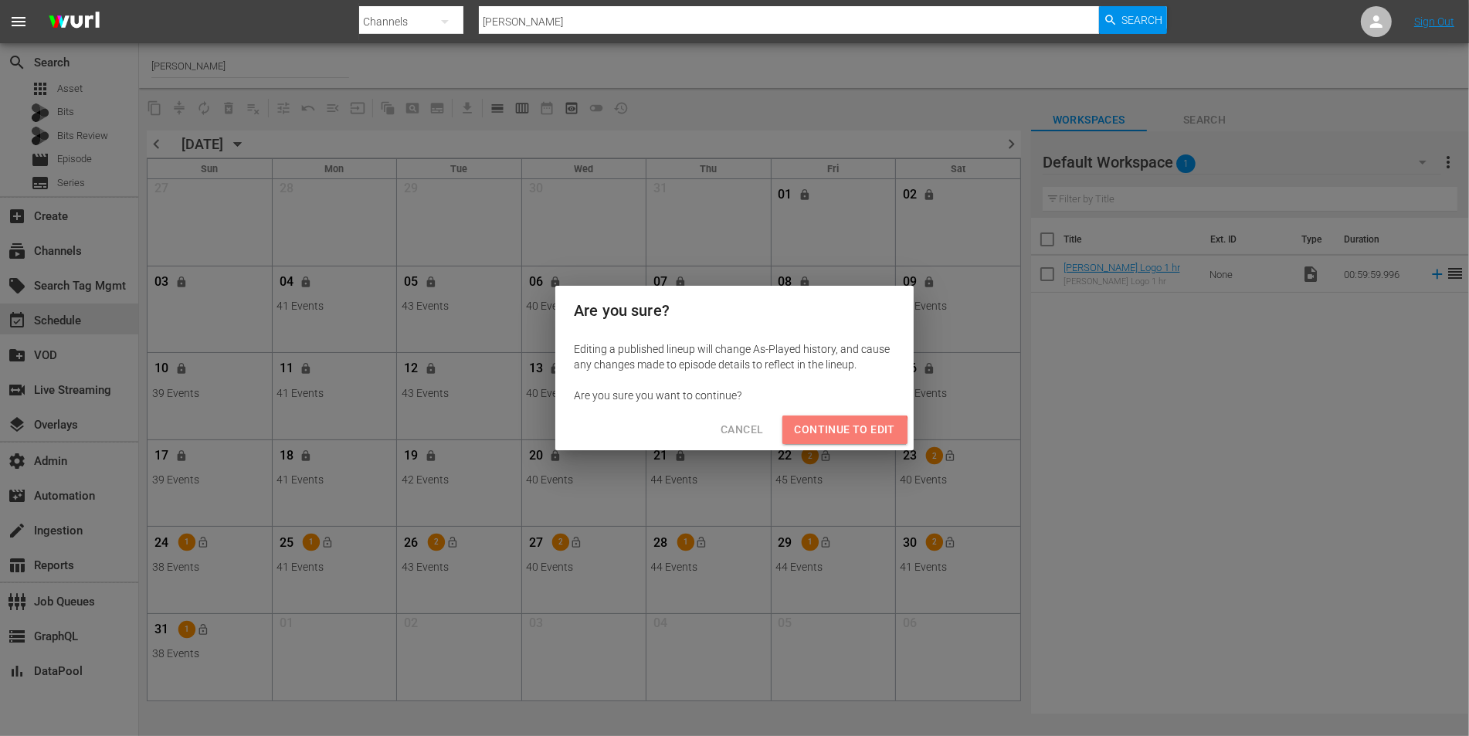
click at [827, 436] on span "Continue to Edit" at bounding box center [845, 429] width 100 height 19
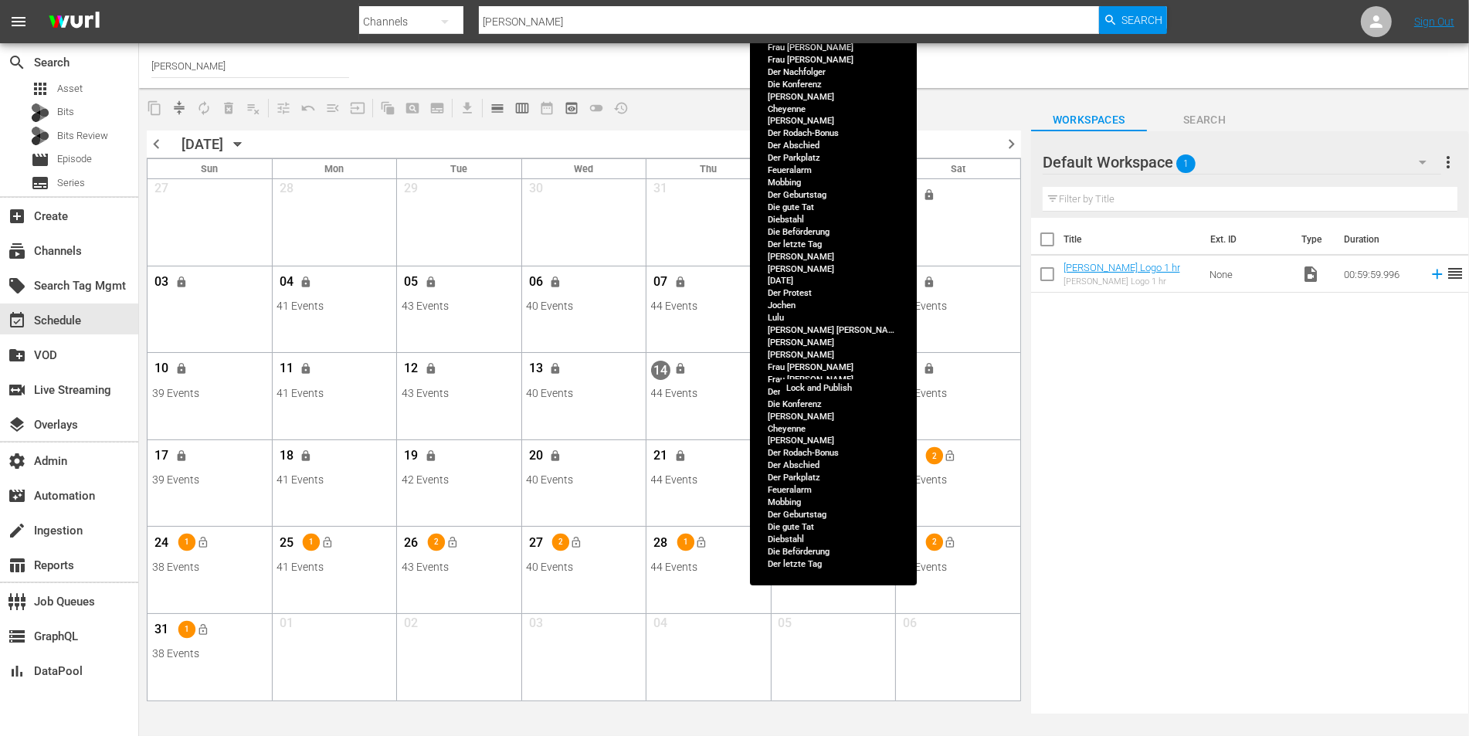
click at [833, 372] on button "lock_open" at bounding box center [825, 368] width 25 height 25
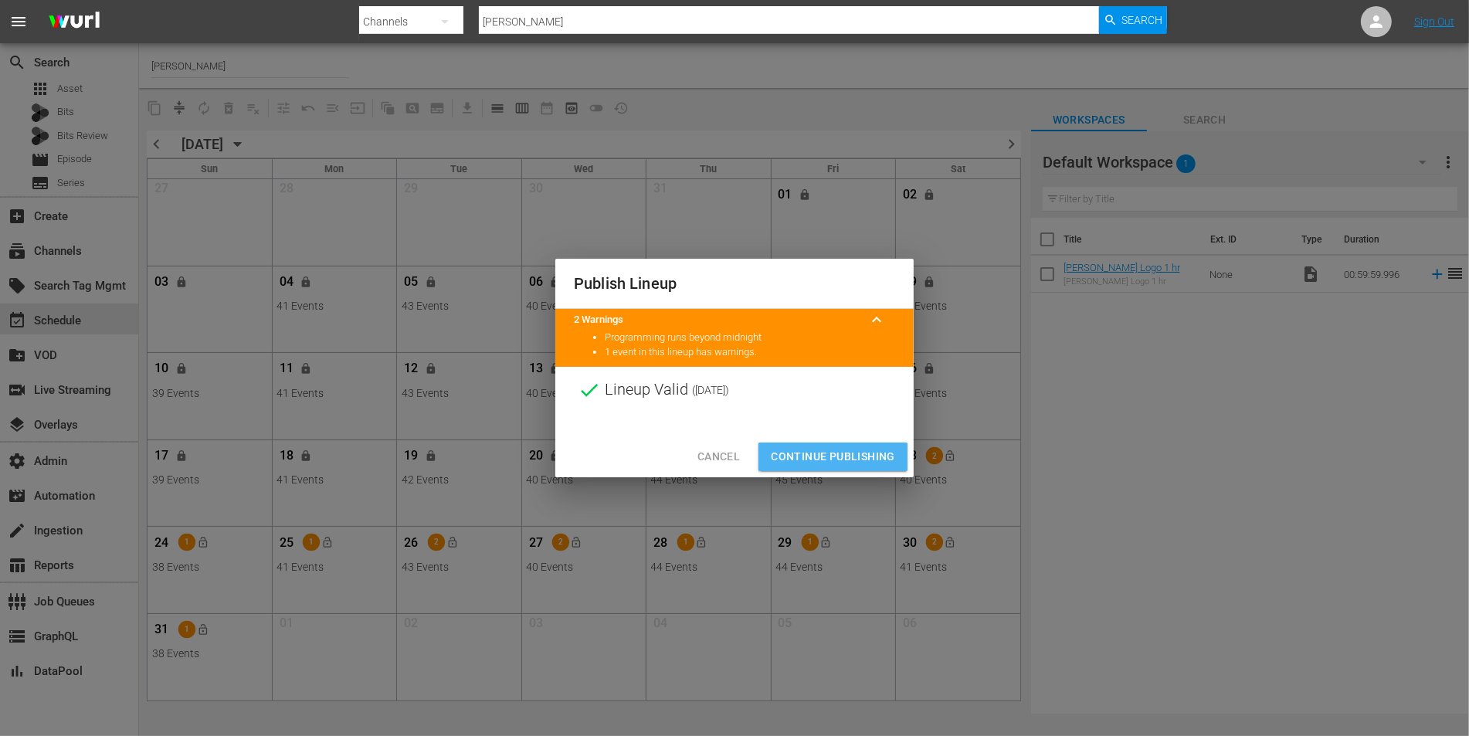
click at [816, 457] on span "Continue Publishing" at bounding box center [833, 456] width 124 height 19
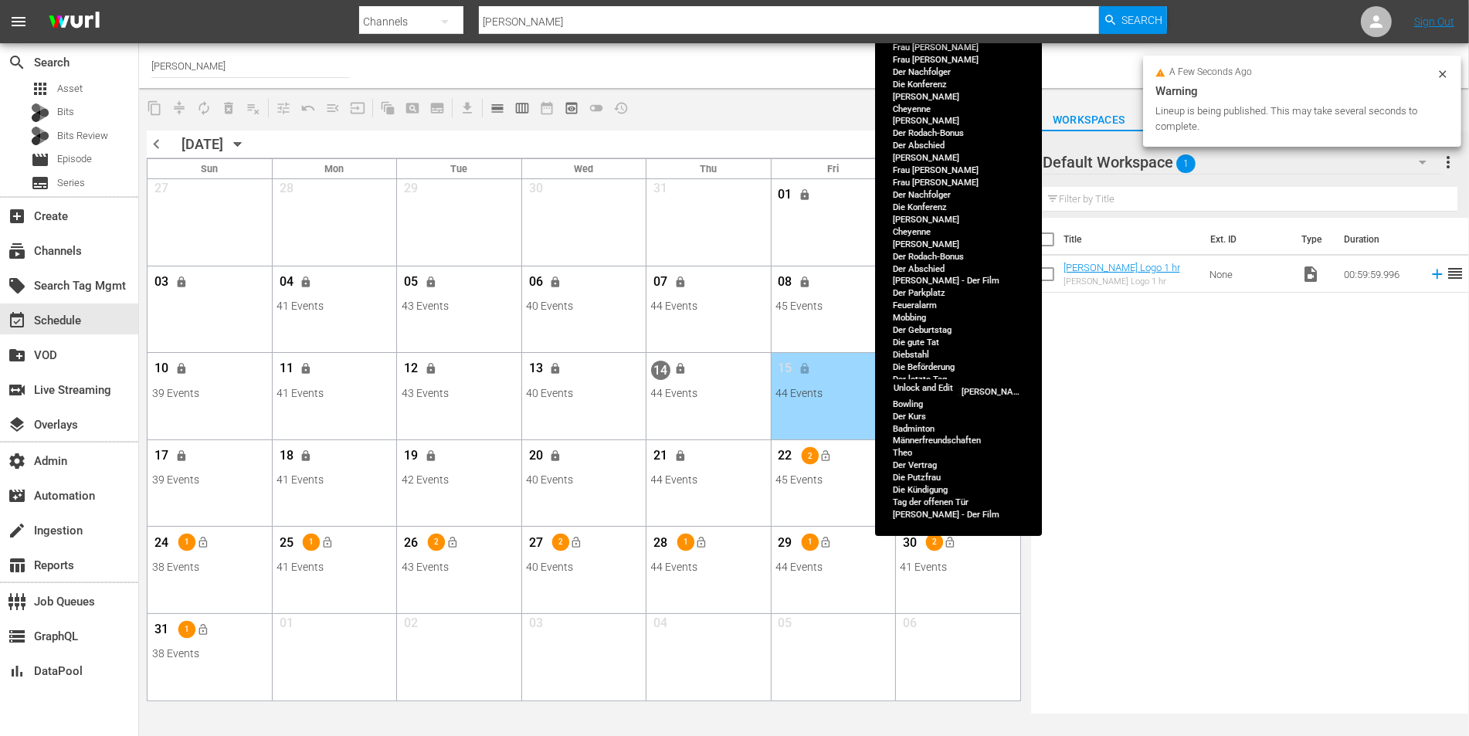
click at [938, 373] on button "lock" at bounding box center [929, 368] width 25 height 25
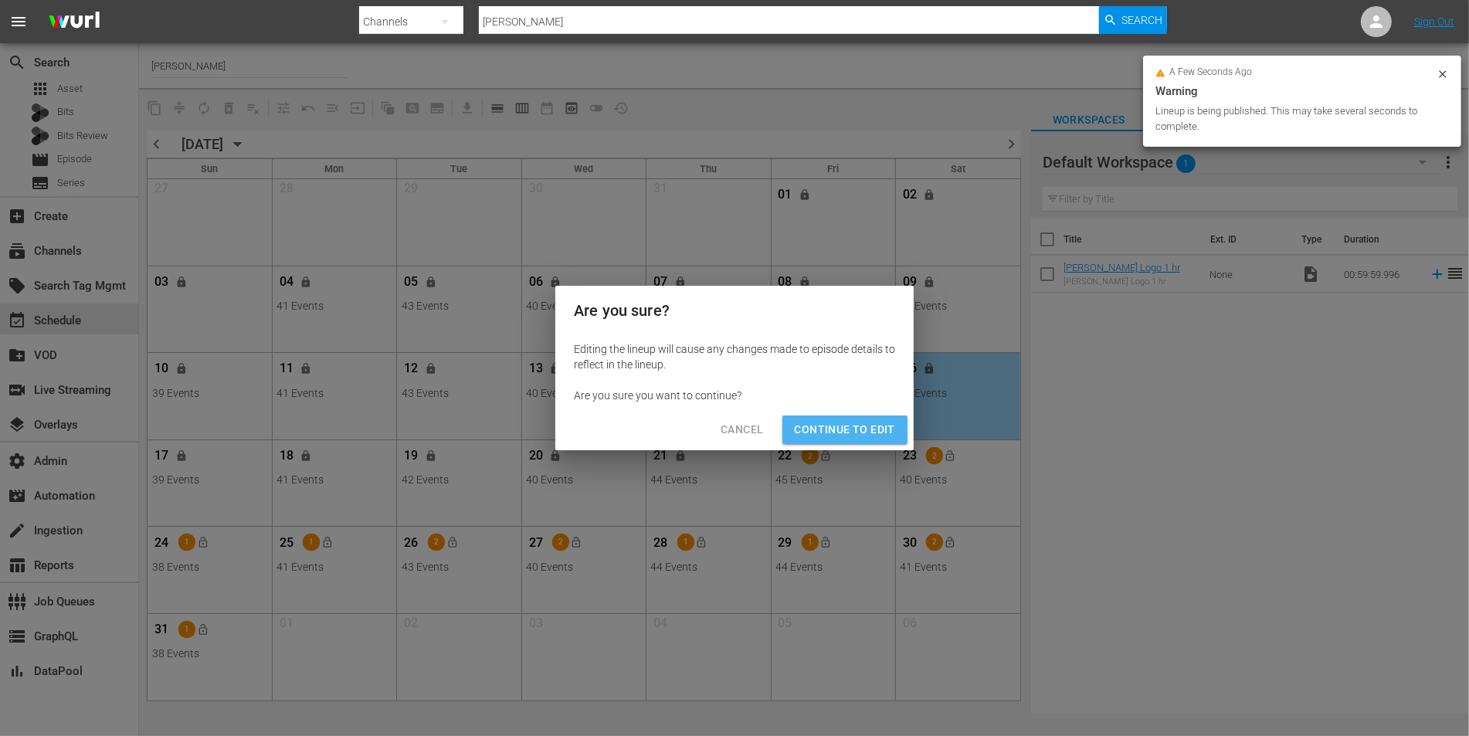
click at [864, 427] on span "Continue to Edit" at bounding box center [845, 429] width 100 height 19
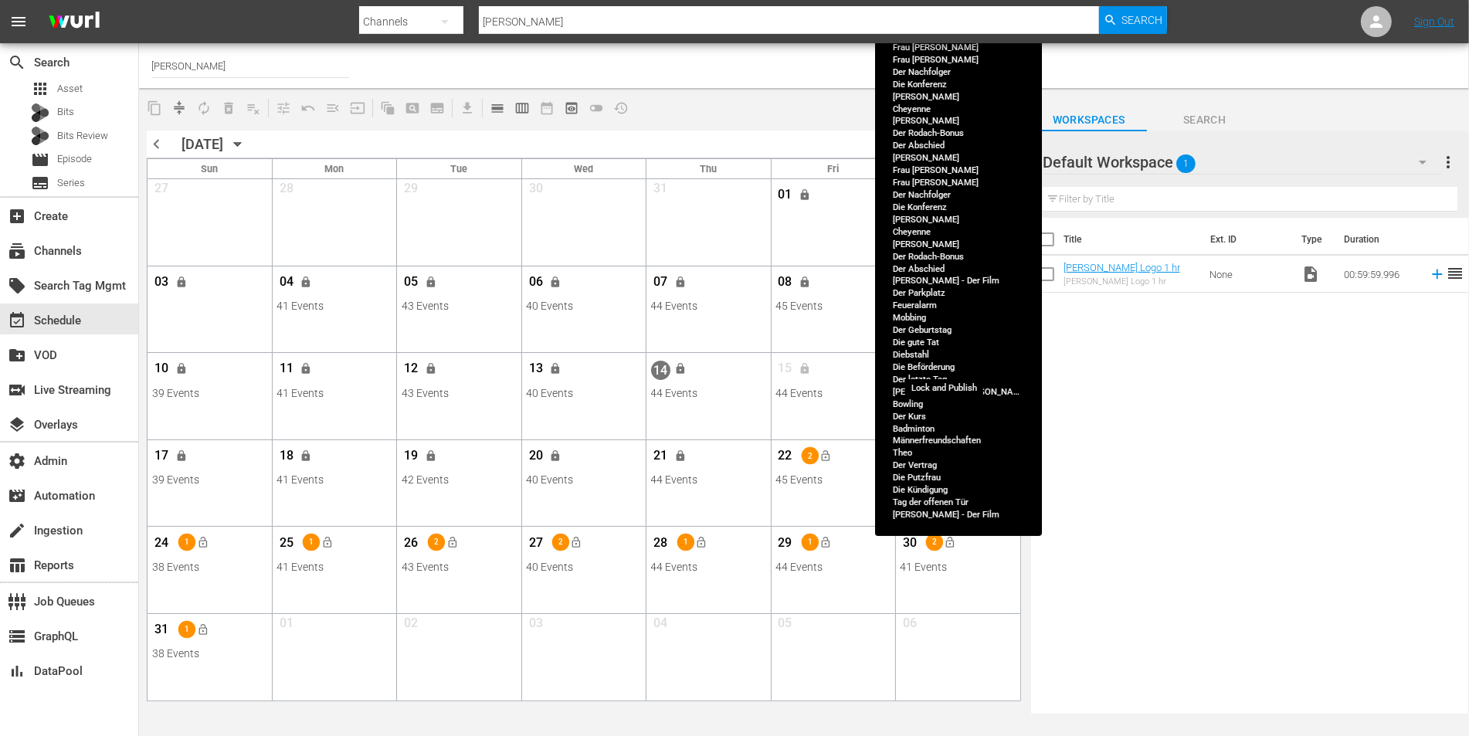
click at [954, 376] on button "lock_open" at bounding box center [950, 368] width 25 height 25
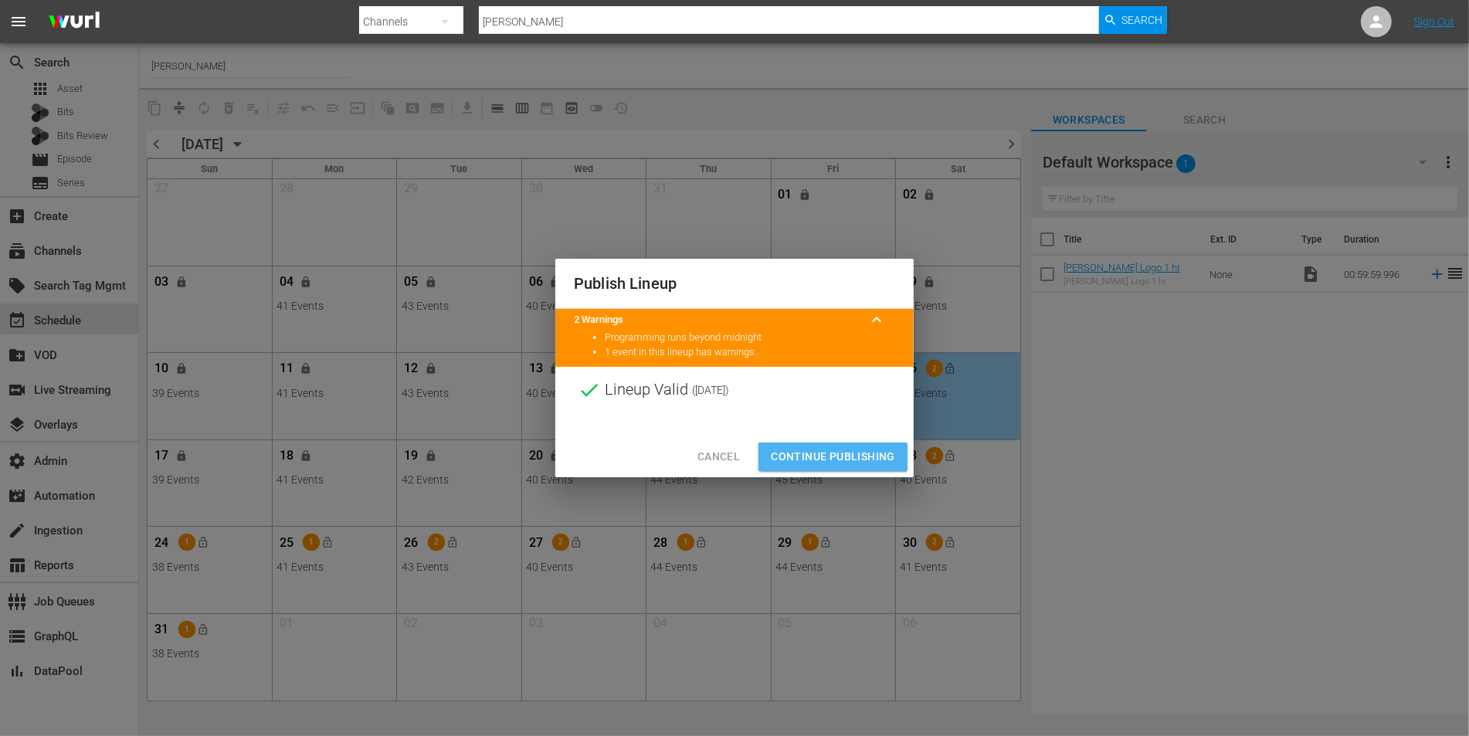
click at [837, 450] on span "Continue Publishing" at bounding box center [833, 456] width 124 height 19
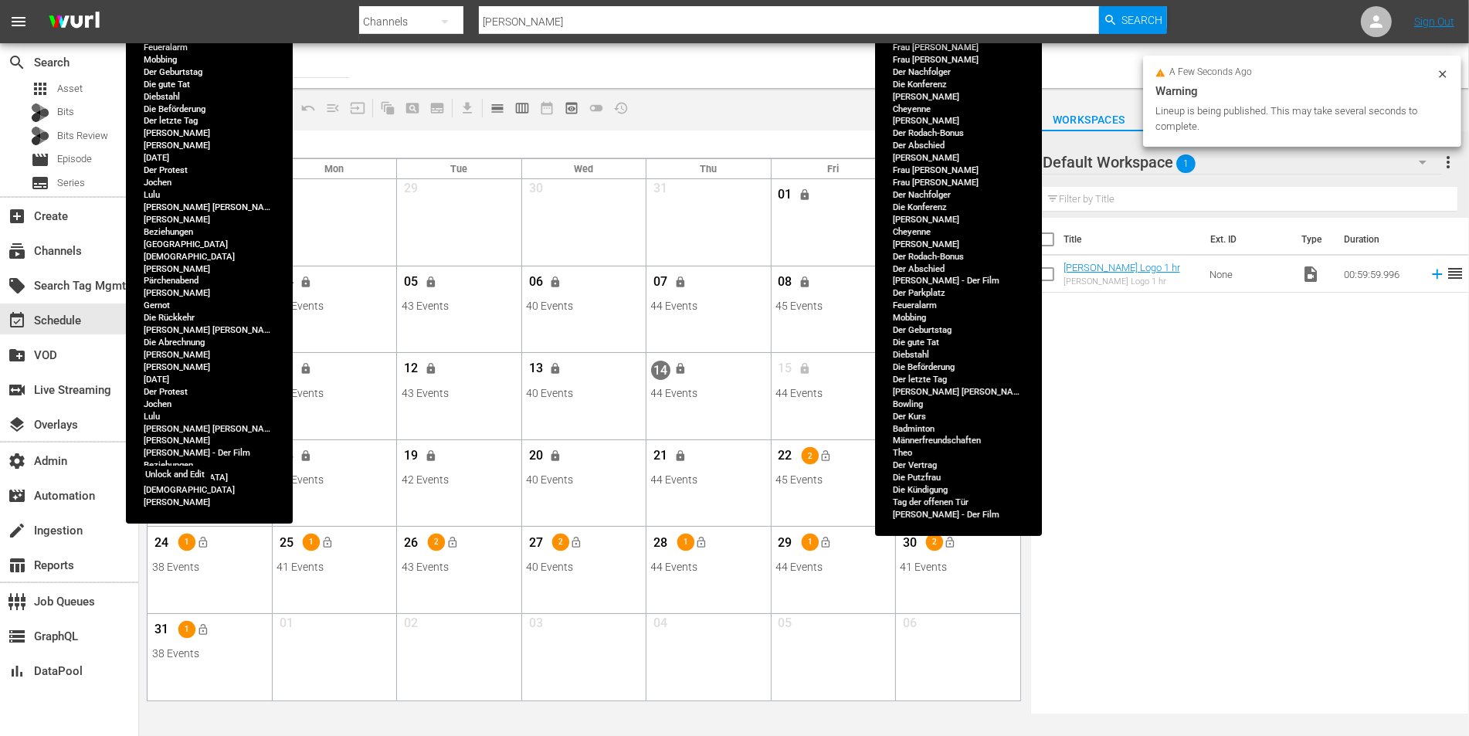
click at [186, 454] on span "lock" at bounding box center [181, 456] width 12 height 12
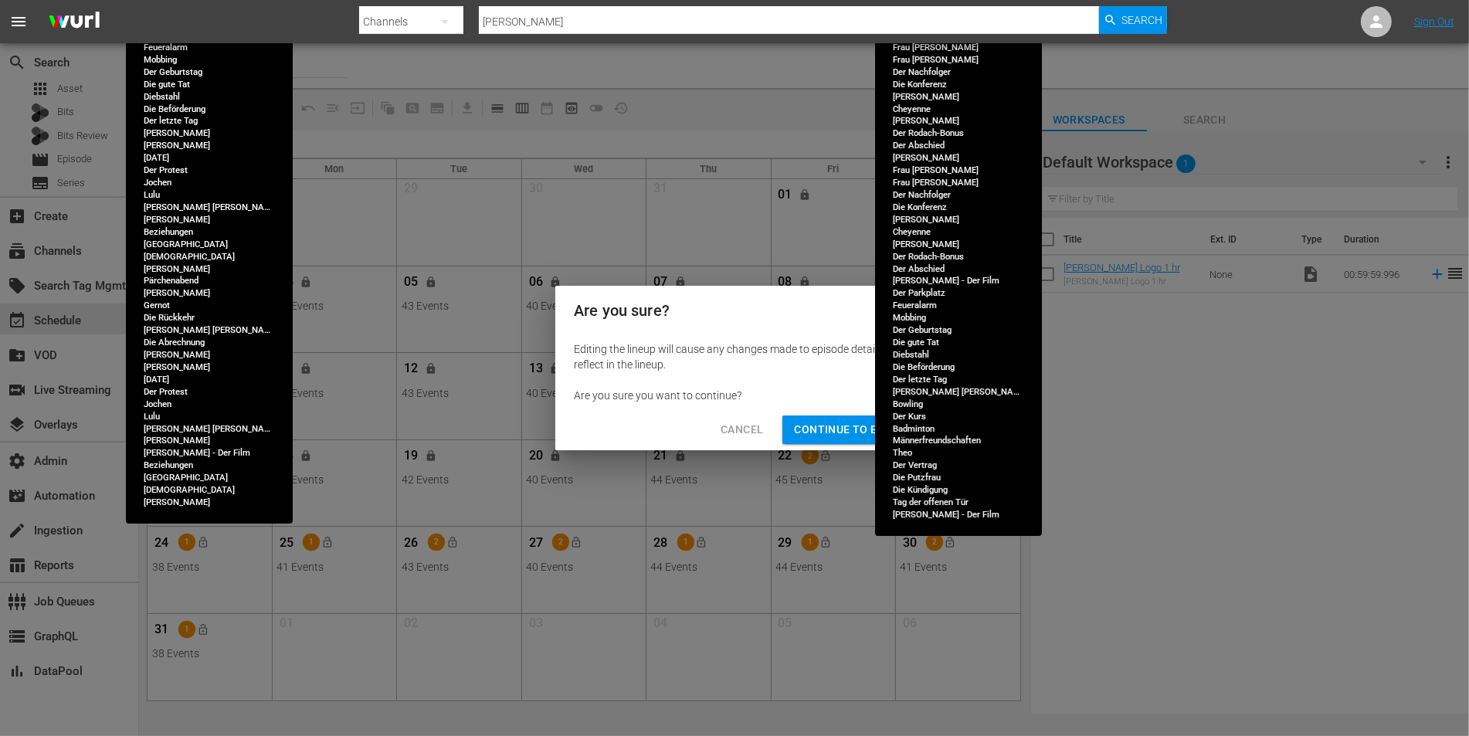
click at [809, 419] on button "Continue to Edit" at bounding box center [844, 430] width 125 height 29
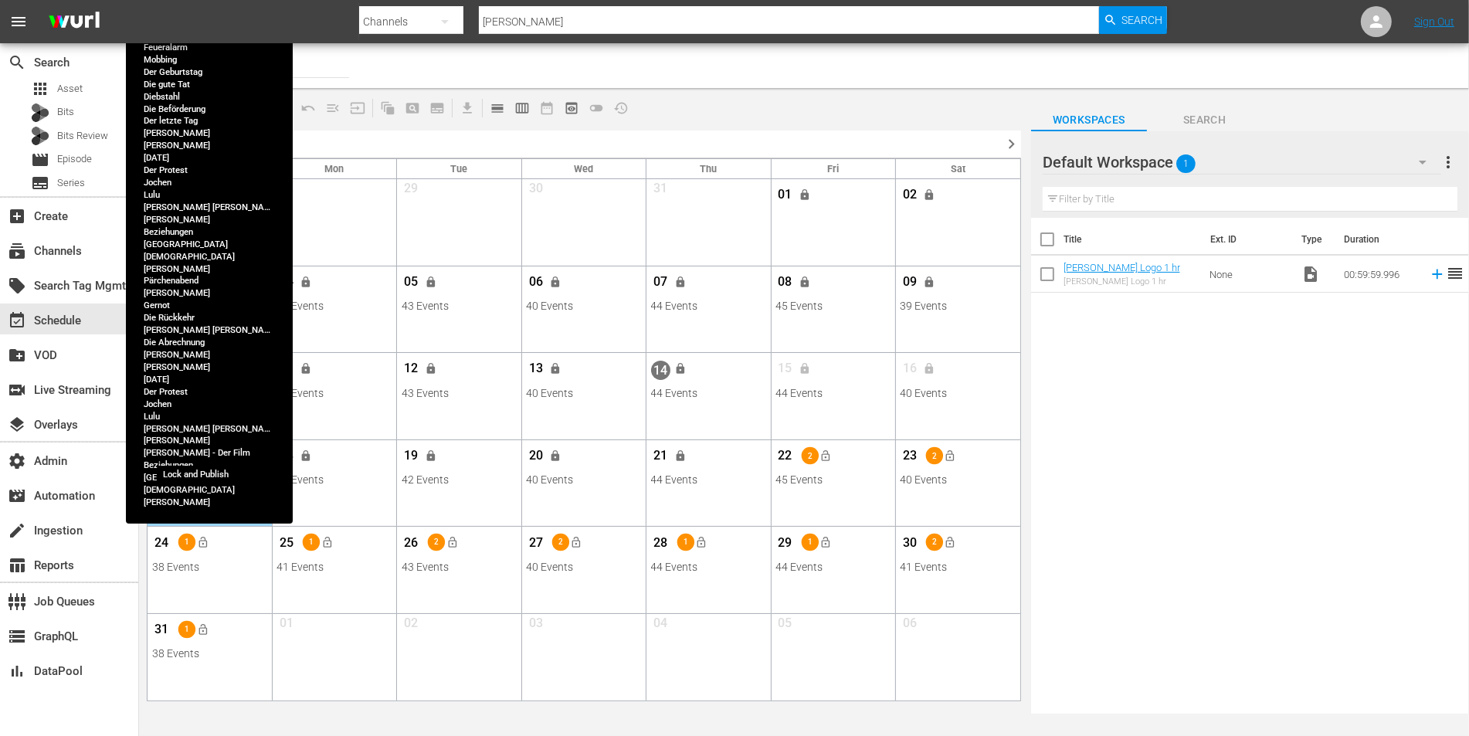
click at [206, 454] on span "lock_open" at bounding box center [203, 456] width 12 height 12
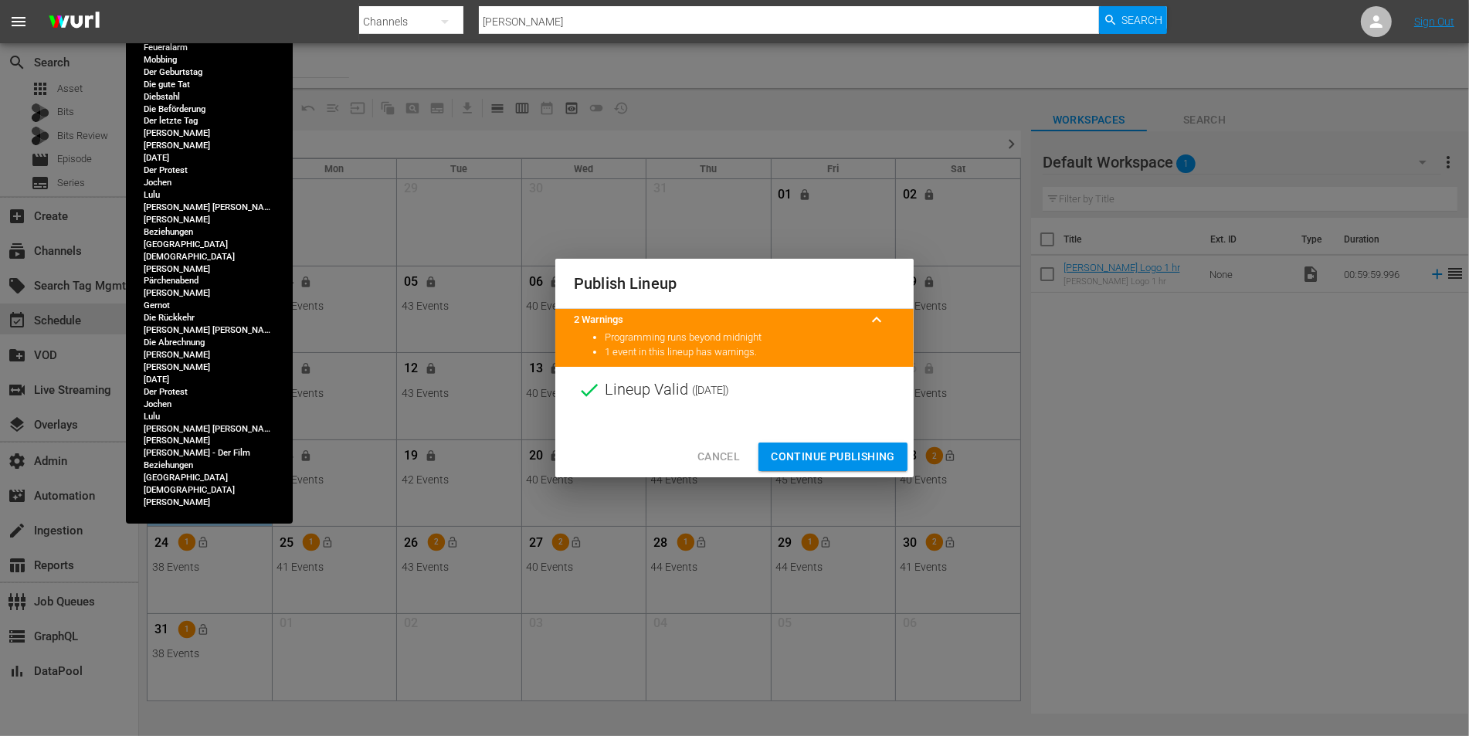
click at [826, 460] on span "Continue Publishing" at bounding box center [833, 456] width 124 height 19
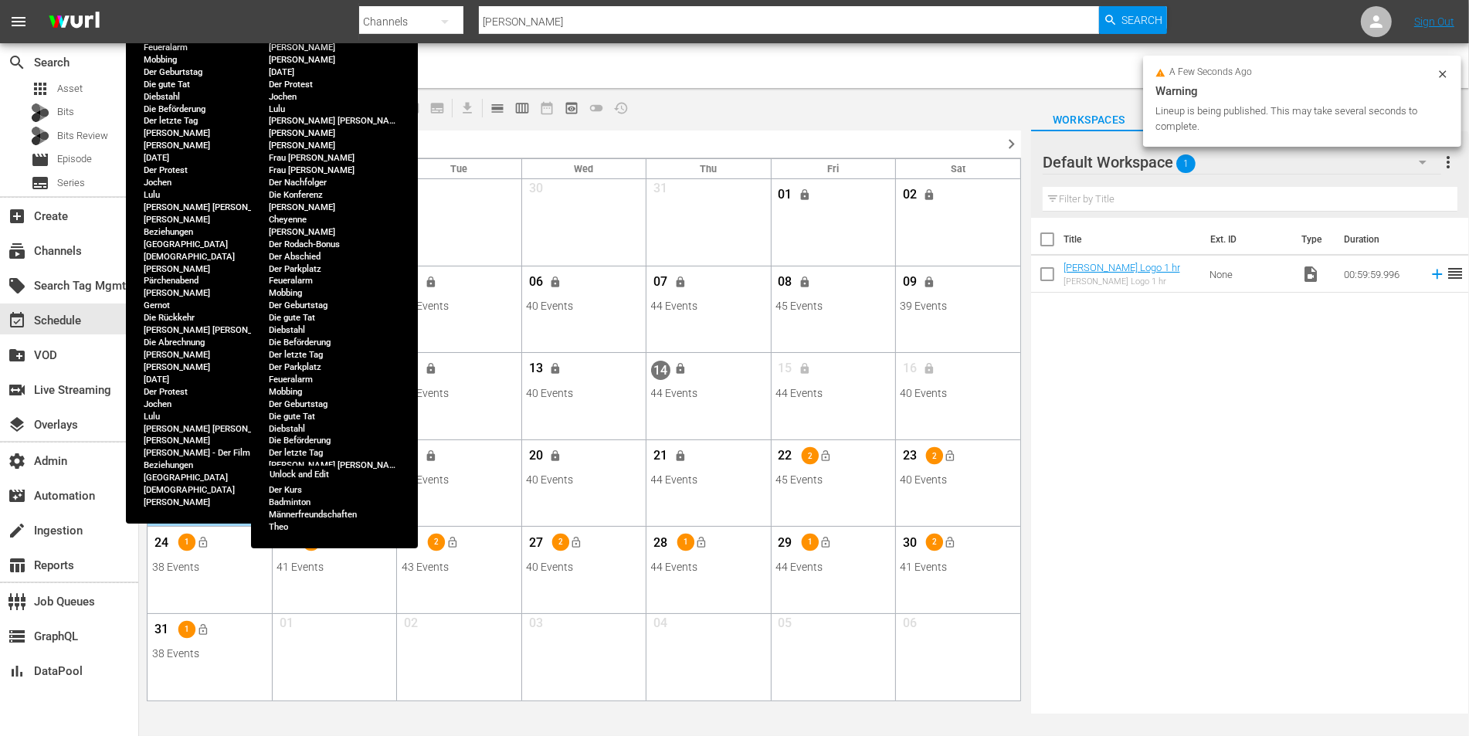
click at [306, 454] on span "lock" at bounding box center [306, 456] width 12 height 12
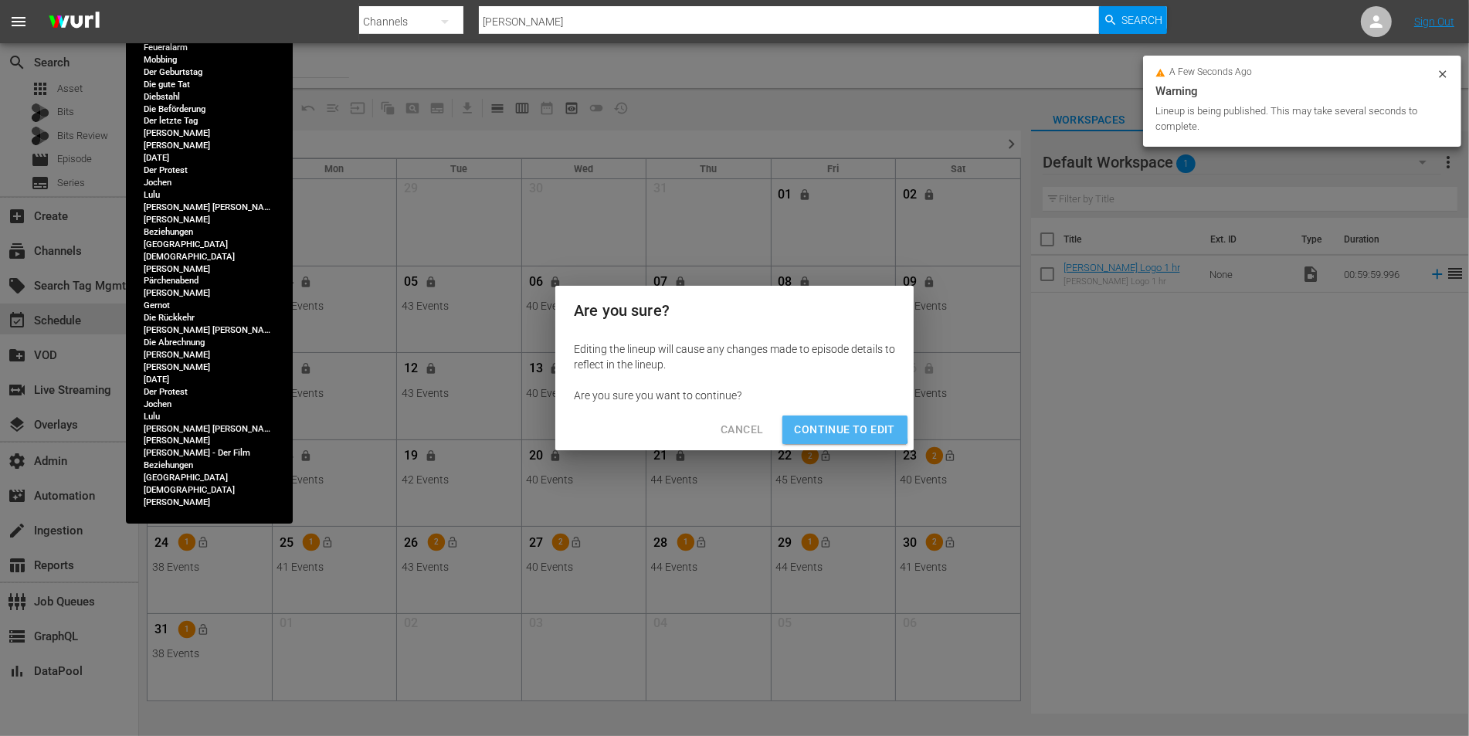
click at [813, 426] on span "Continue to Edit" at bounding box center [845, 429] width 100 height 19
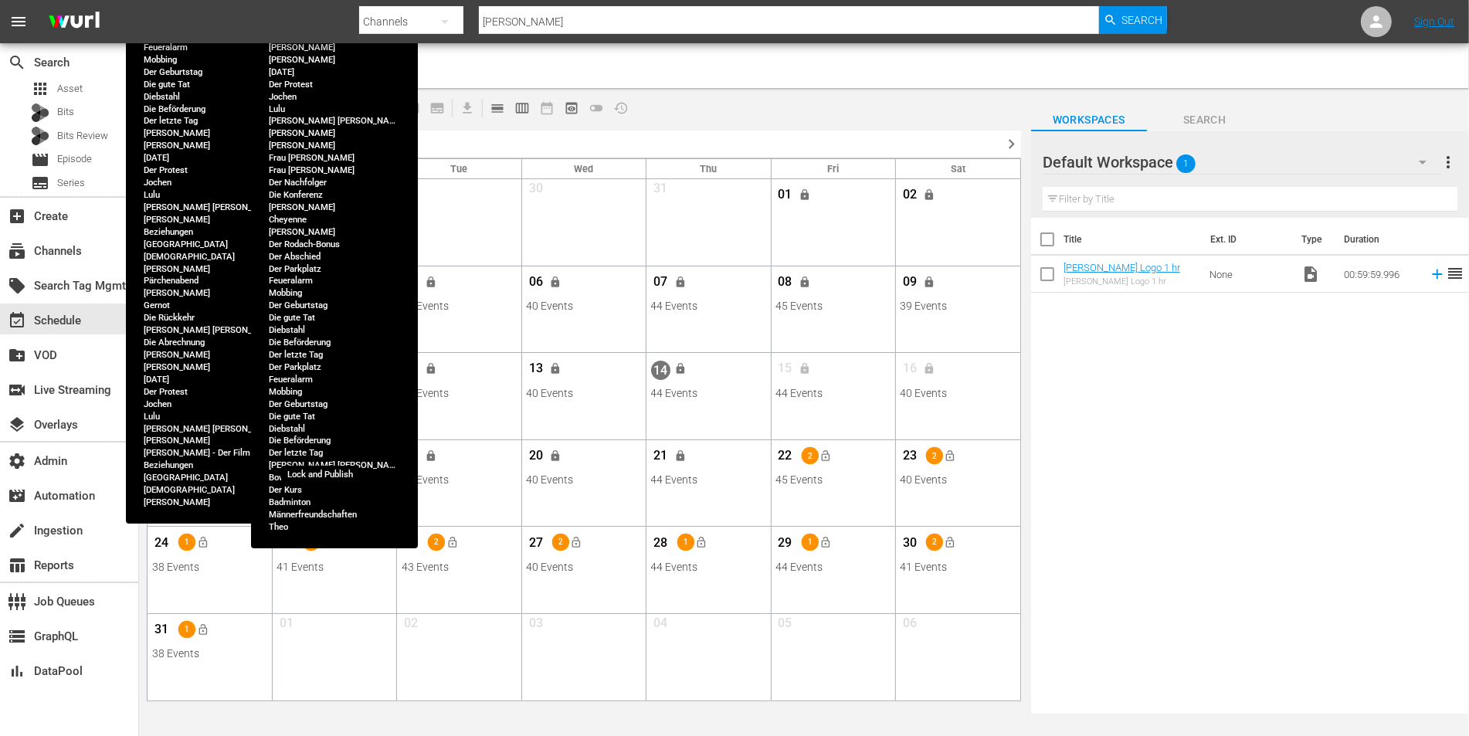
click at [320, 458] on button "lock_open" at bounding box center [327, 455] width 25 height 25
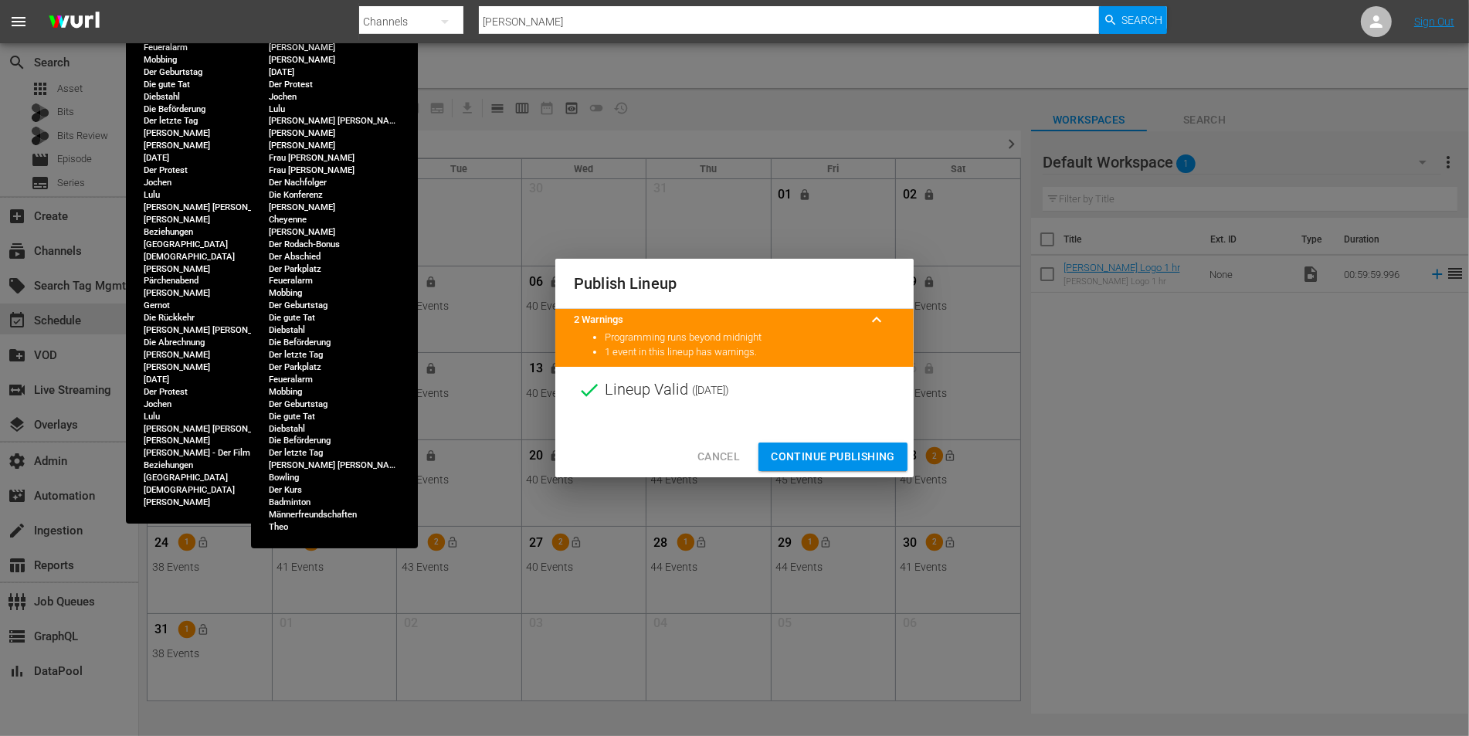
click at [812, 452] on span "Continue Publishing" at bounding box center [833, 456] width 124 height 19
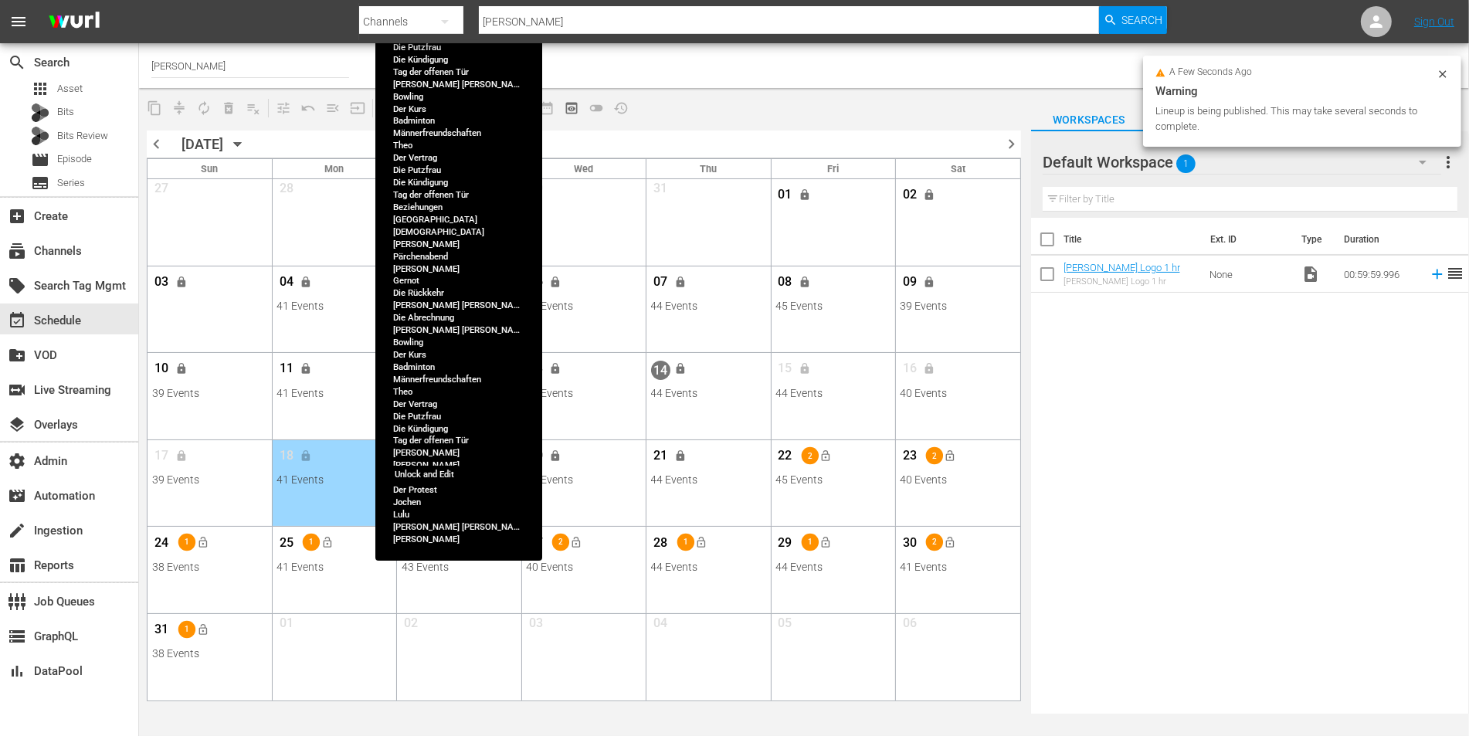
click at [433, 456] on span "lock" at bounding box center [431, 456] width 12 height 12
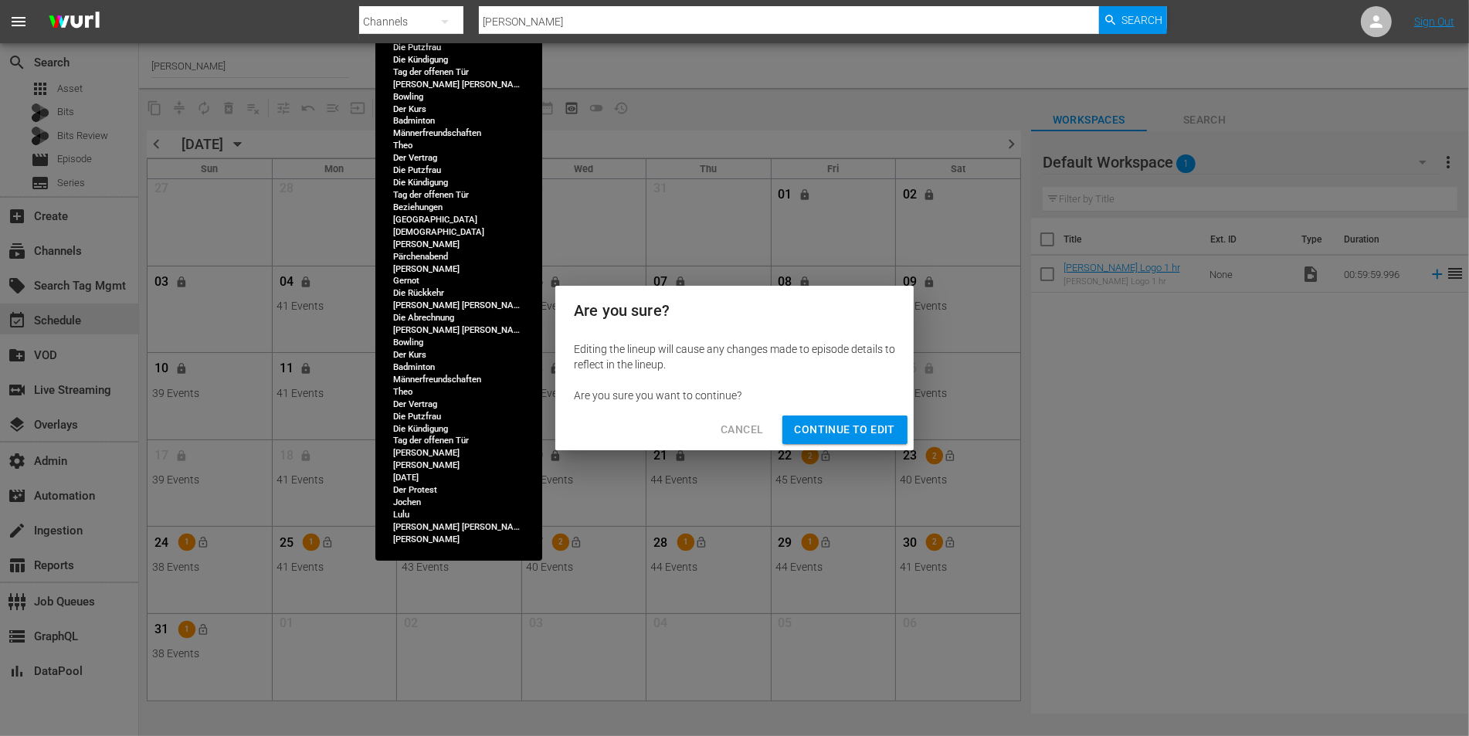
click at [826, 424] on span "Continue to Edit" at bounding box center [845, 429] width 100 height 19
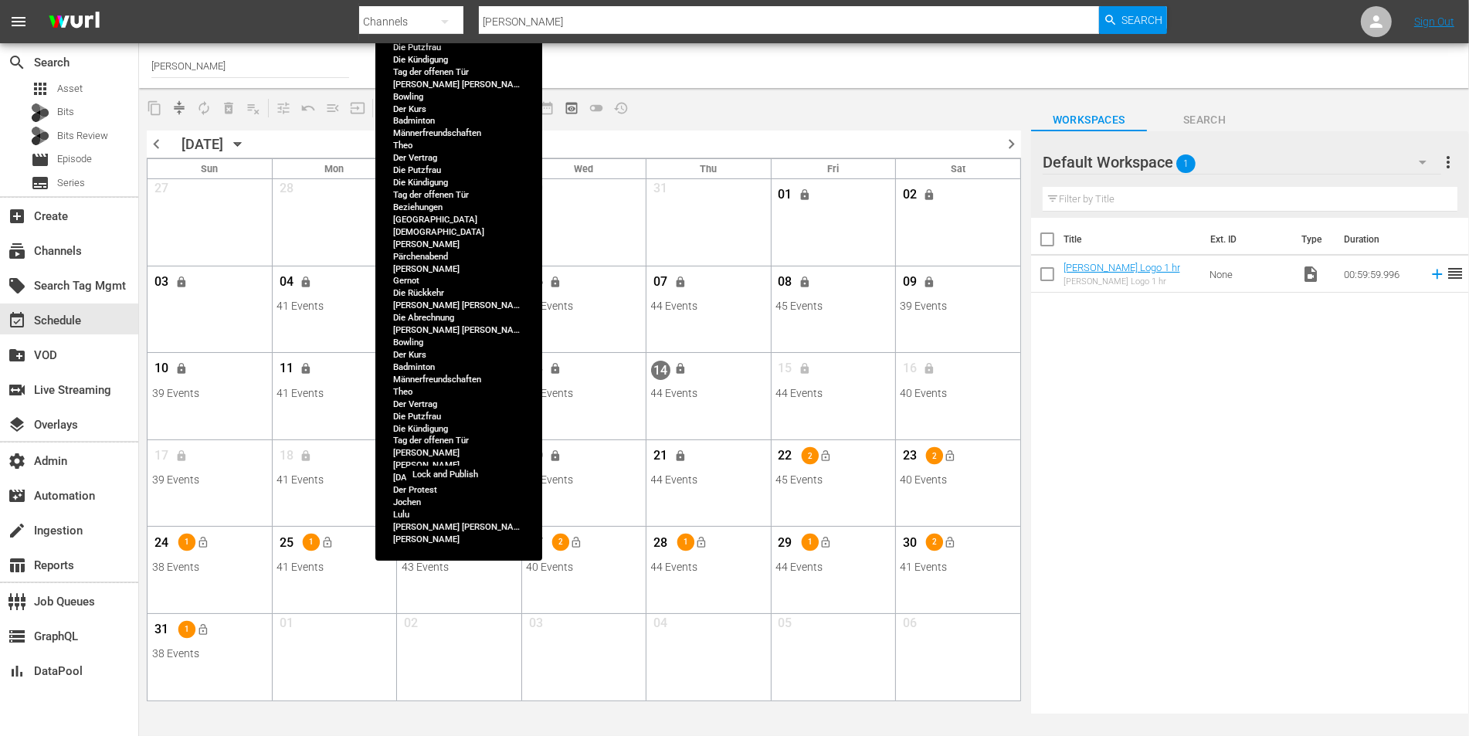
click at [456, 456] on span "lock_open" at bounding box center [452, 456] width 12 height 12
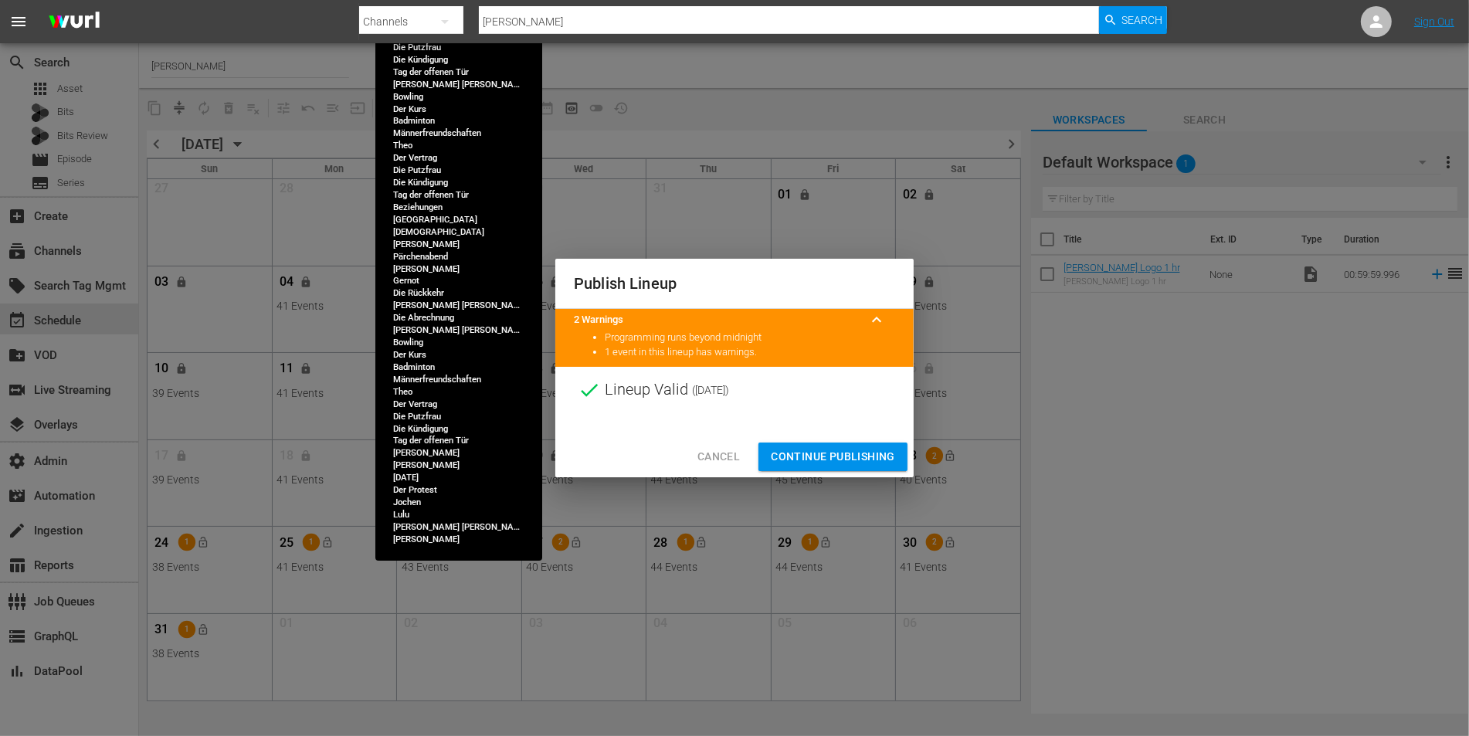
click at [814, 453] on span "Continue Publishing" at bounding box center [833, 456] width 124 height 19
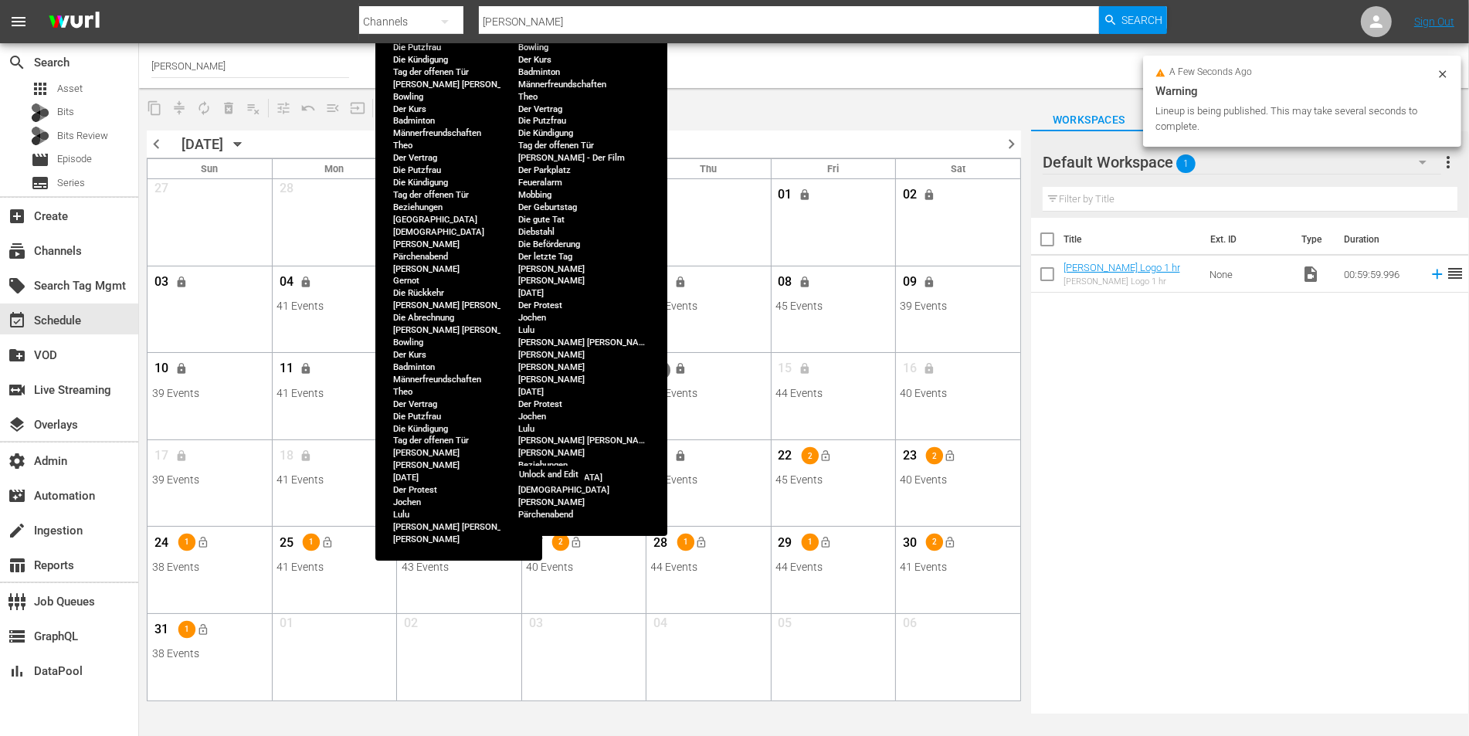
click at [559, 453] on span "lock" at bounding box center [556, 456] width 12 height 12
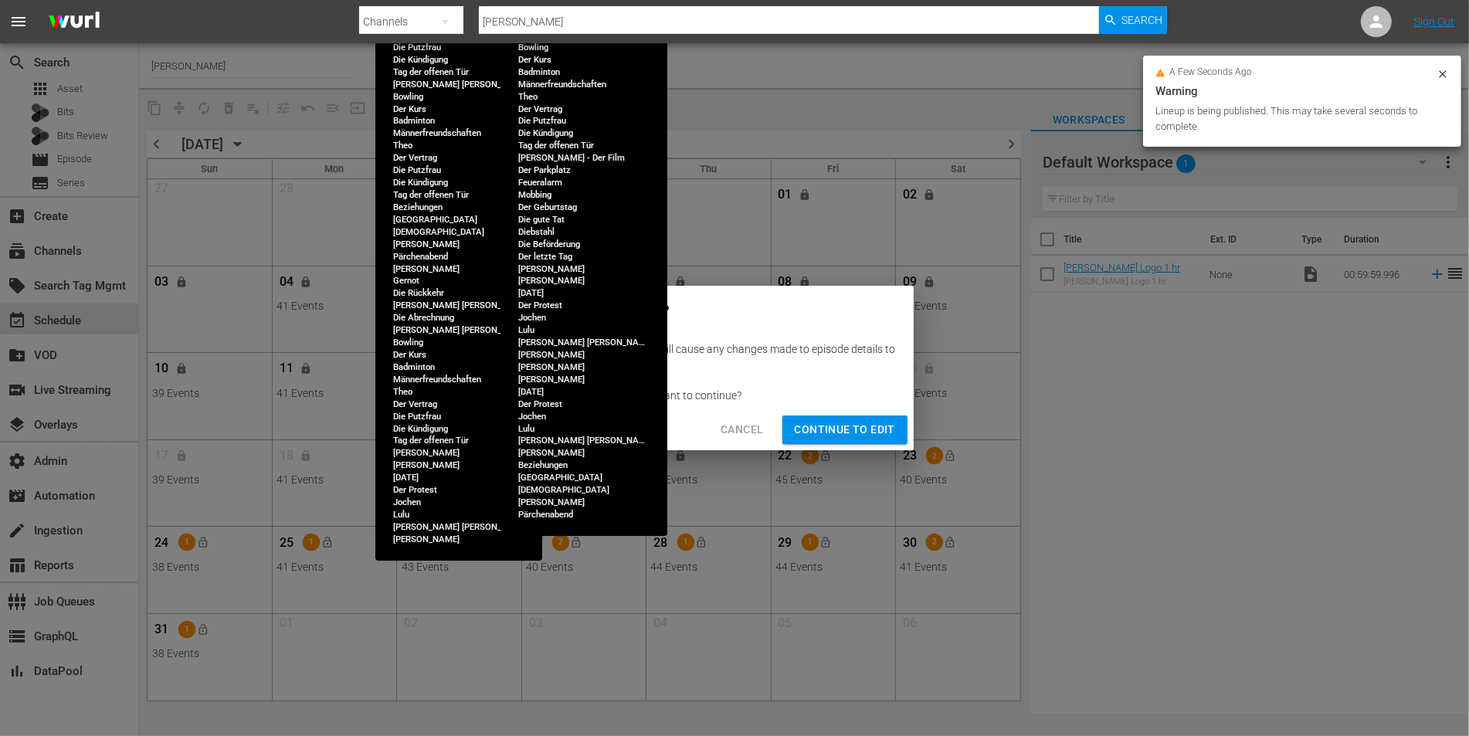
click at [836, 436] on span "Continue to Edit" at bounding box center [845, 429] width 100 height 19
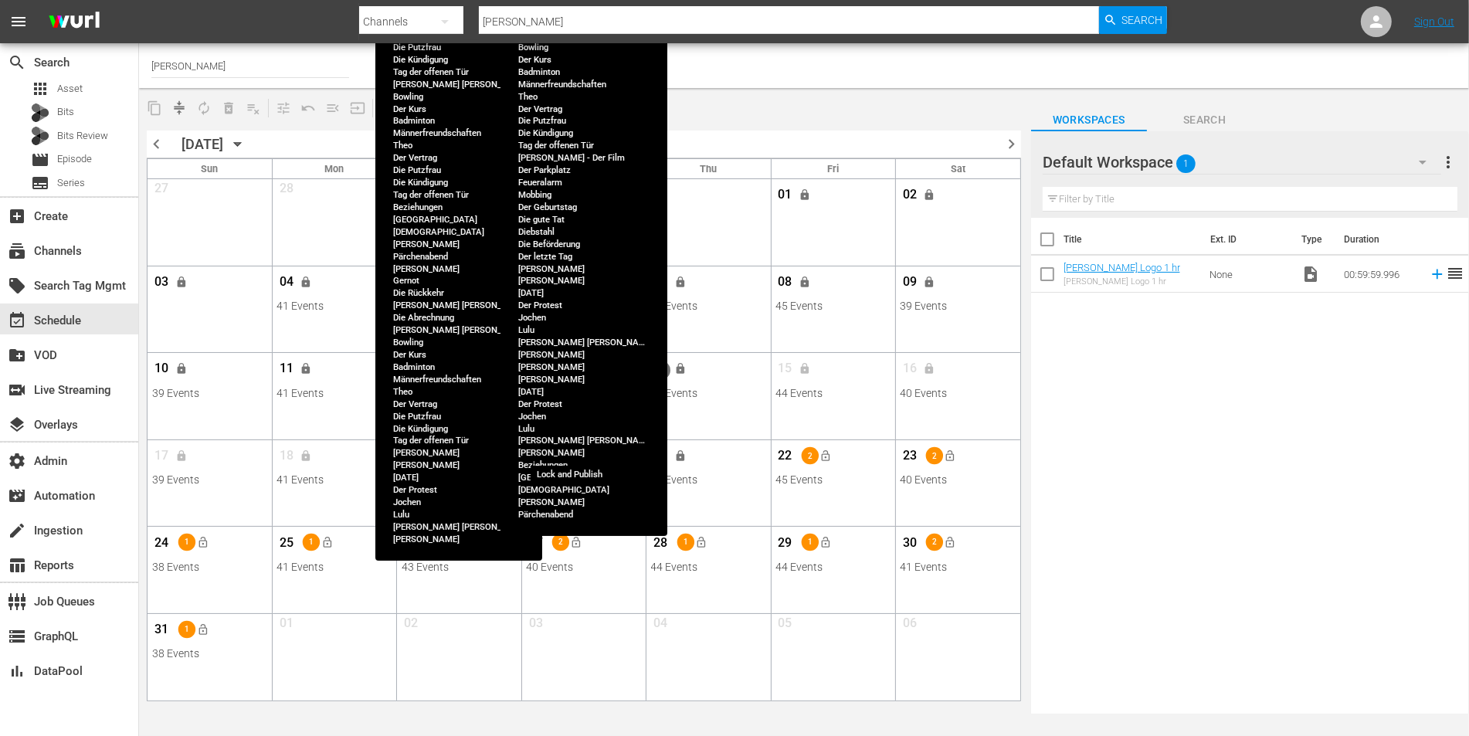
click at [585, 452] on button "lock_open" at bounding box center [576, 455] width 25 height 25
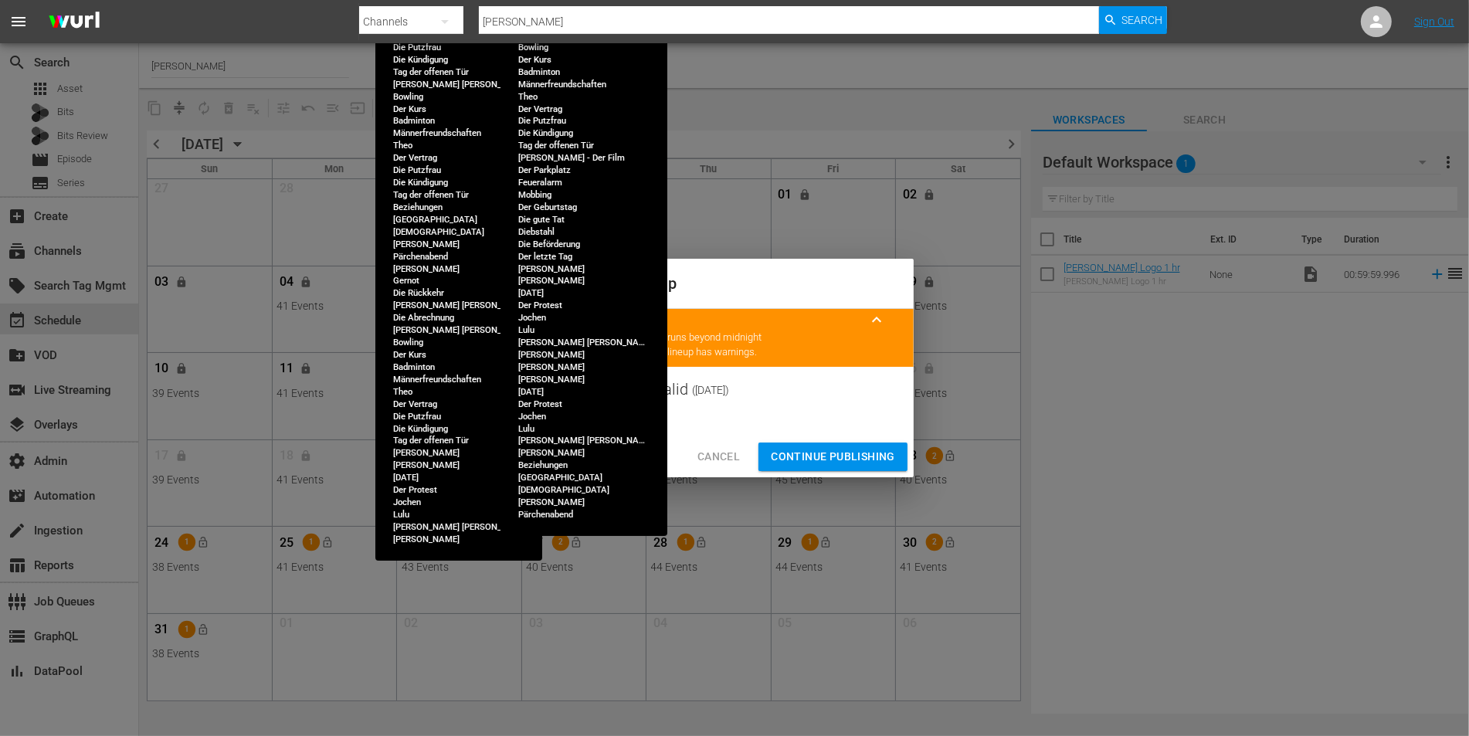
click at [816, 443] on button "Continue Publishing" at bounding box center [833, 457] width 149 height 29
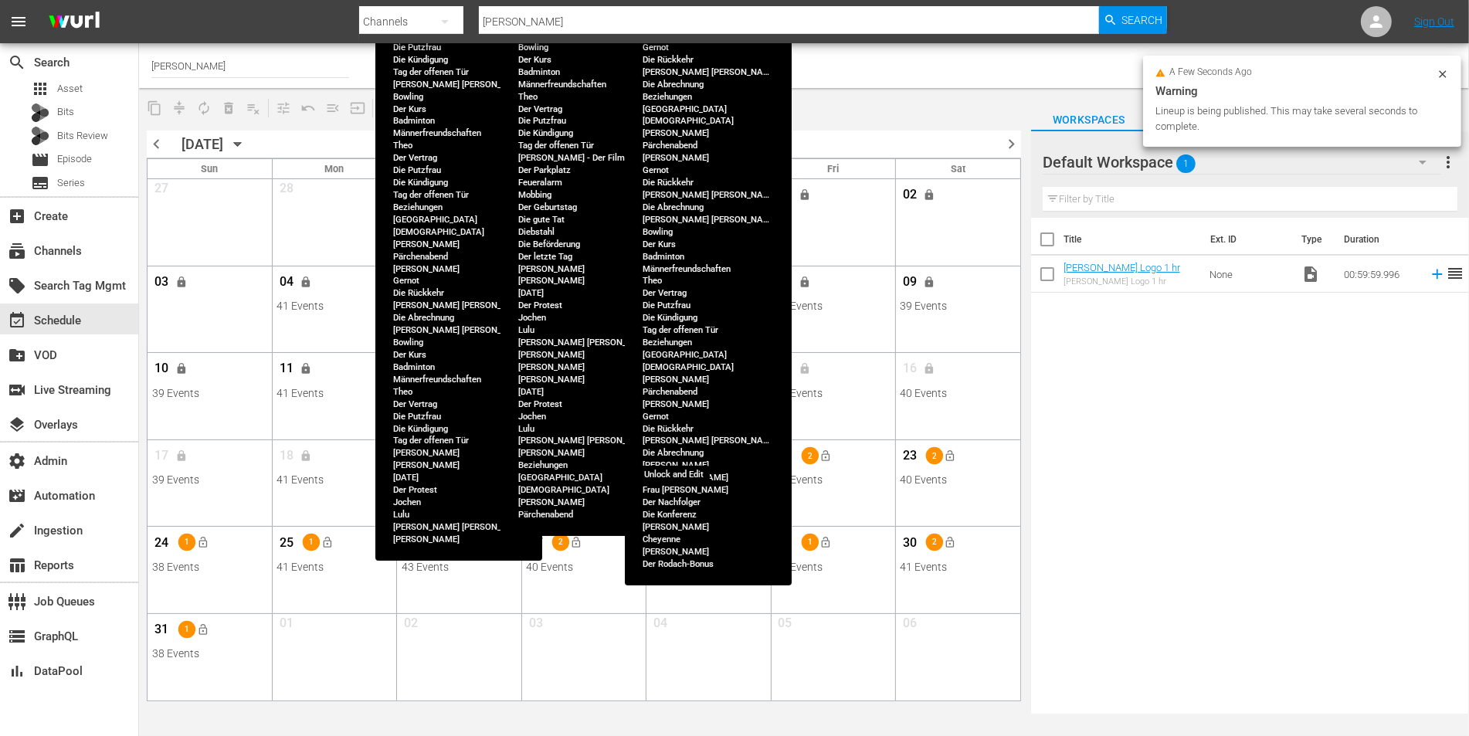
click at [682, 457] on span "lock" at bounding box center [680, 456] width 12 height 12
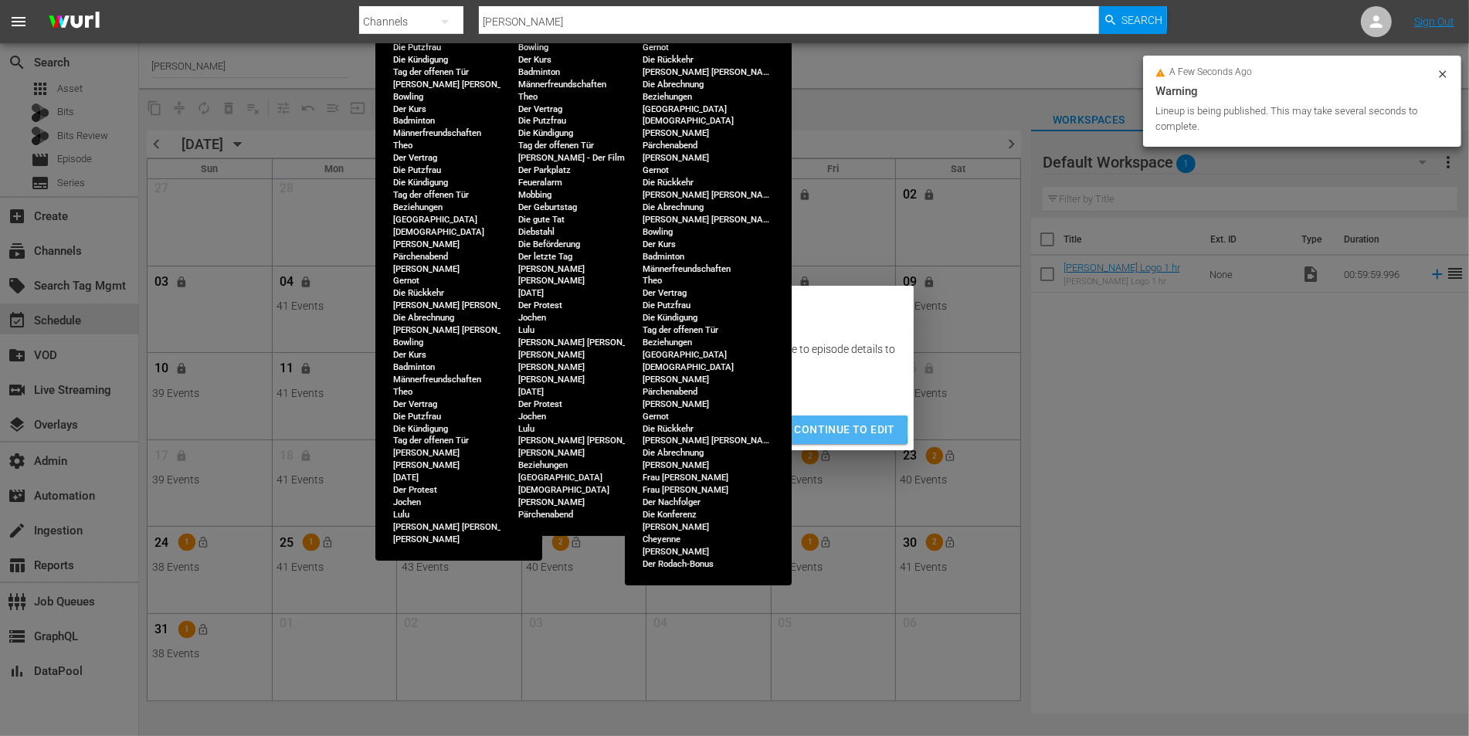
click at [795, 429] on button "Continue to Edit" at bounding box center [844, 430] width 125 height 29
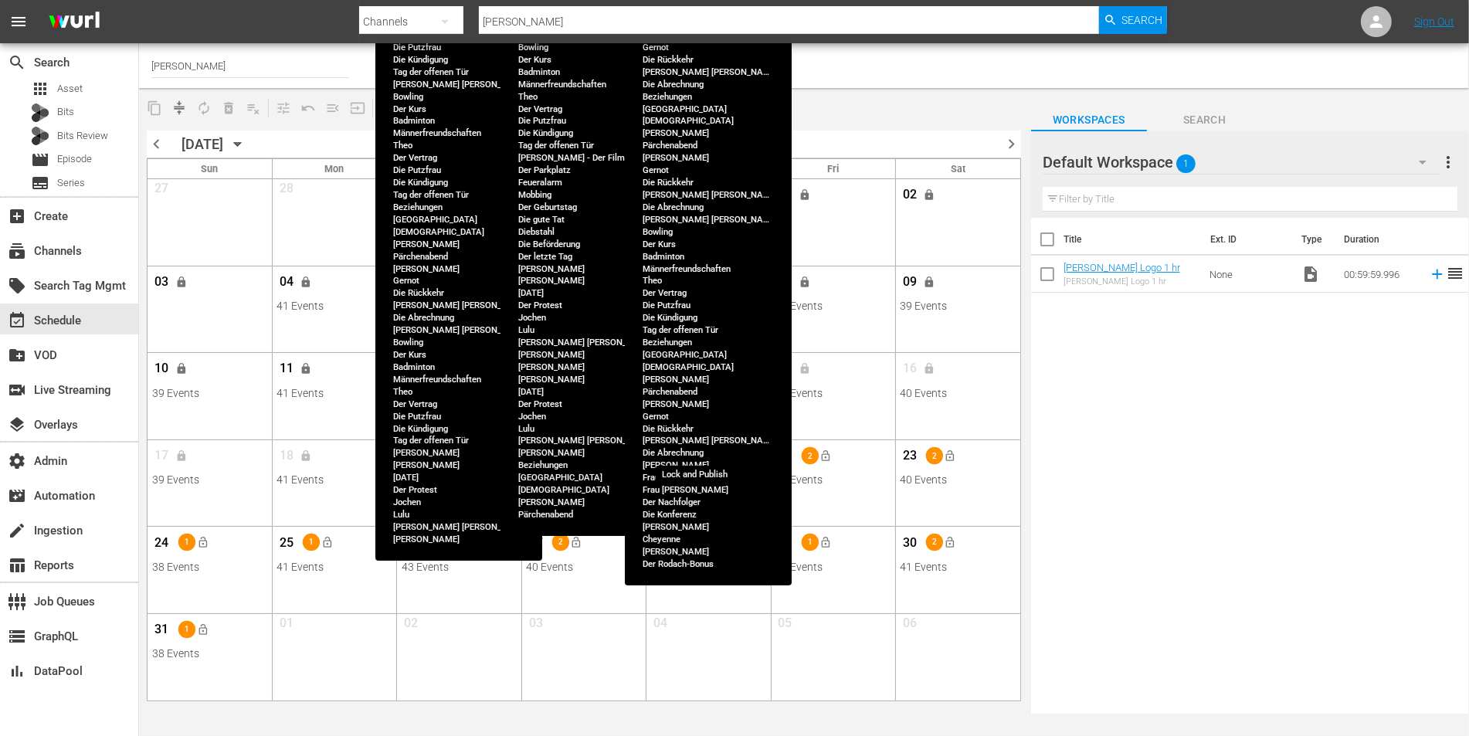
click at [703, 457] on span "lock_open" at bounding box center [701, 456] width 12 height 12
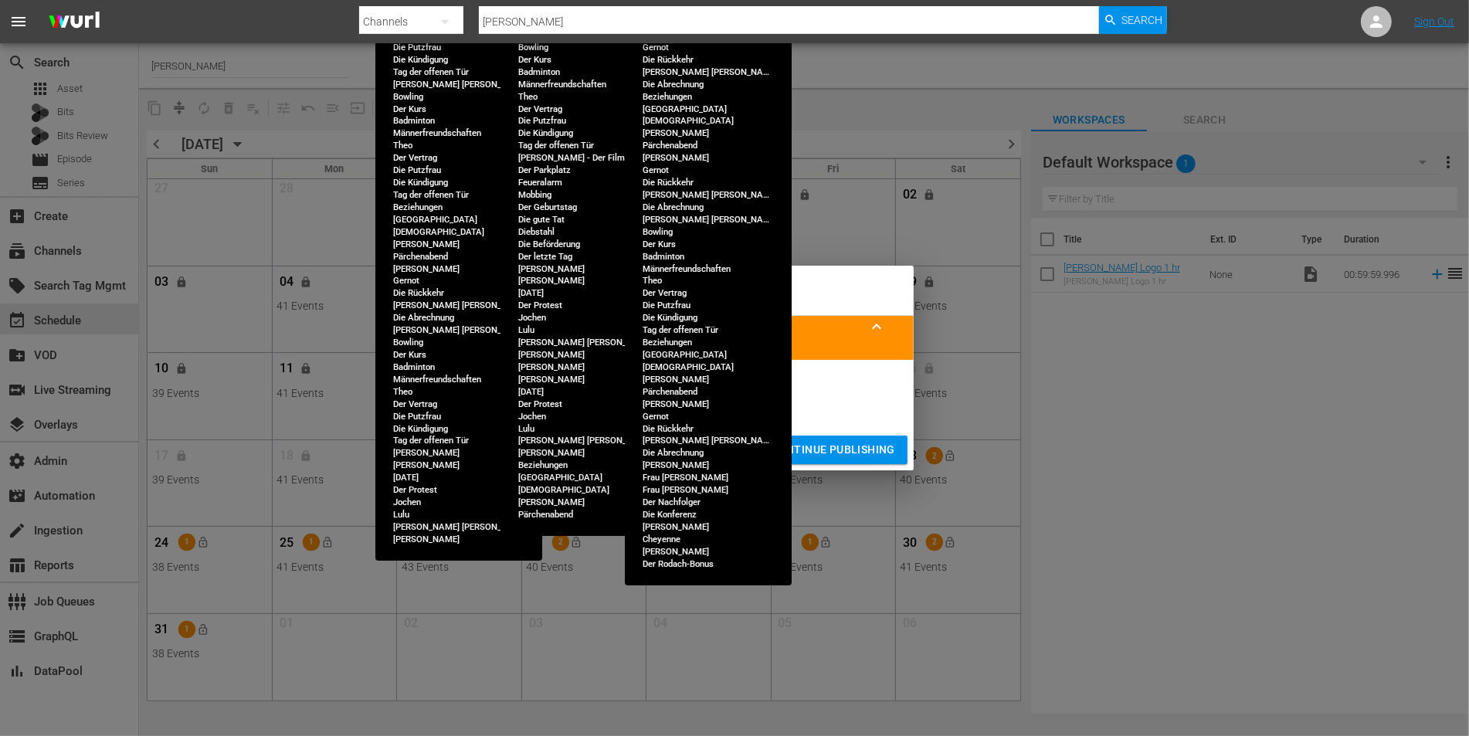
click at [850, 446] on span "Continue Publishing" at bounding box center [833, 449] width 124 height 19
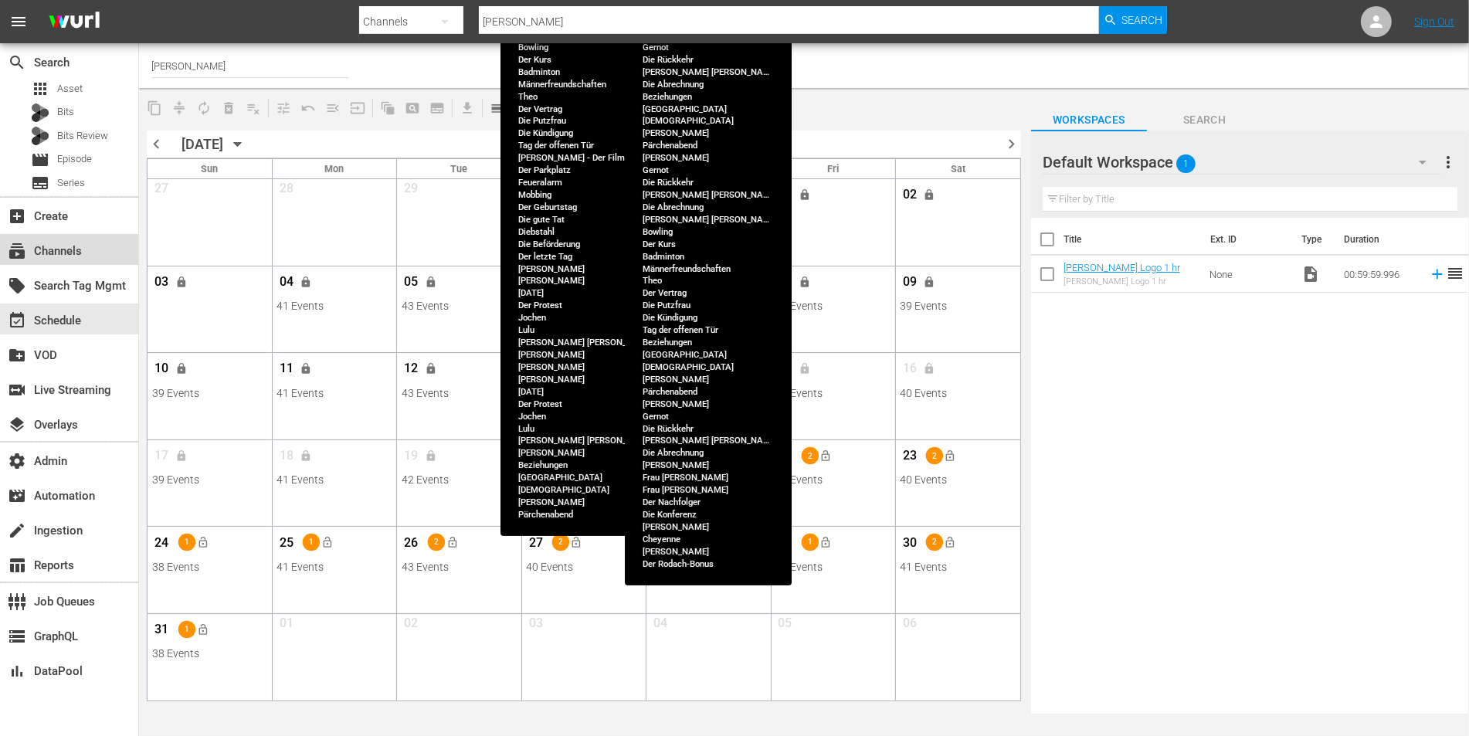
click at [70, 254] on div "subscriptions Channels" at bounding box center [43, 249] width 87 height 14
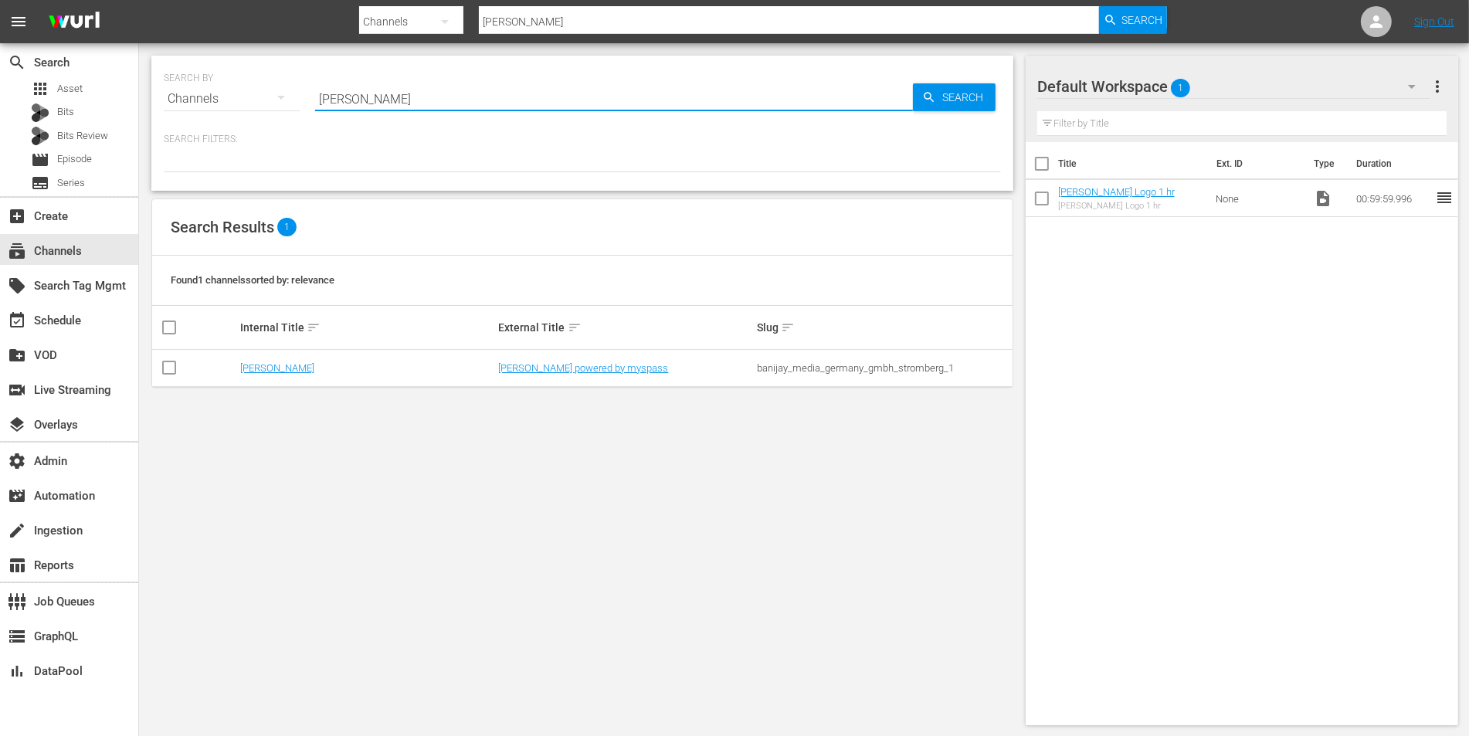
drag, startPoint x: 387, startPoint y: 100, endPoint x: 306, endPoint y: 96, distance: 81.2
click at [306, 96] on div "SEARCH BY Search By Channels Search ID, Title, Description, Keywords, or Catego…" at bounding box center [582, 90] width 837 height 56
type input "historian"
click at [253, 365] on link "Historian" at bounding box center [259, 368] width 39 height 12
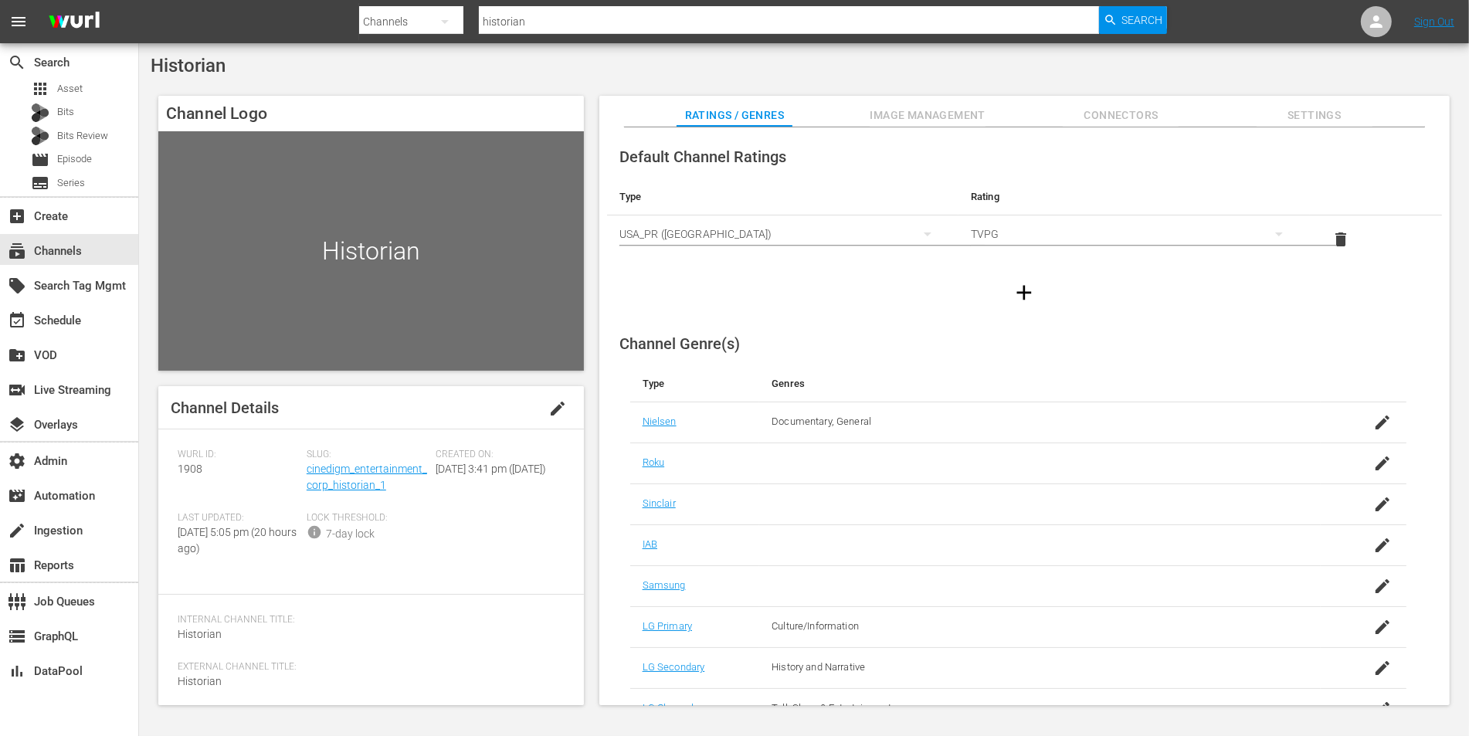
click at [933, 110] on span "Image Management" at bounding box center [928, 115] width 116 height 19
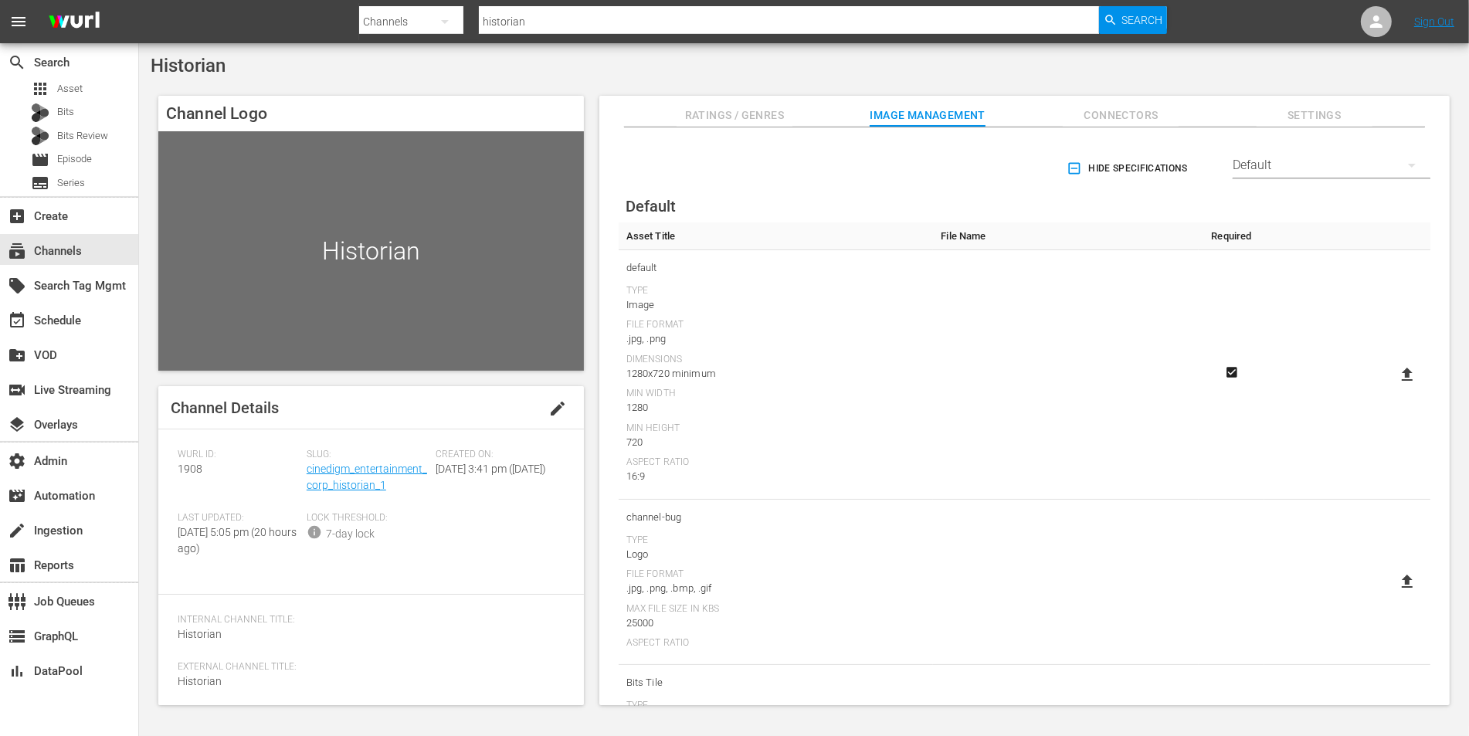
click at [1278, 172] on div "Default" at bounding box center [1332, 165] width 198 height 43
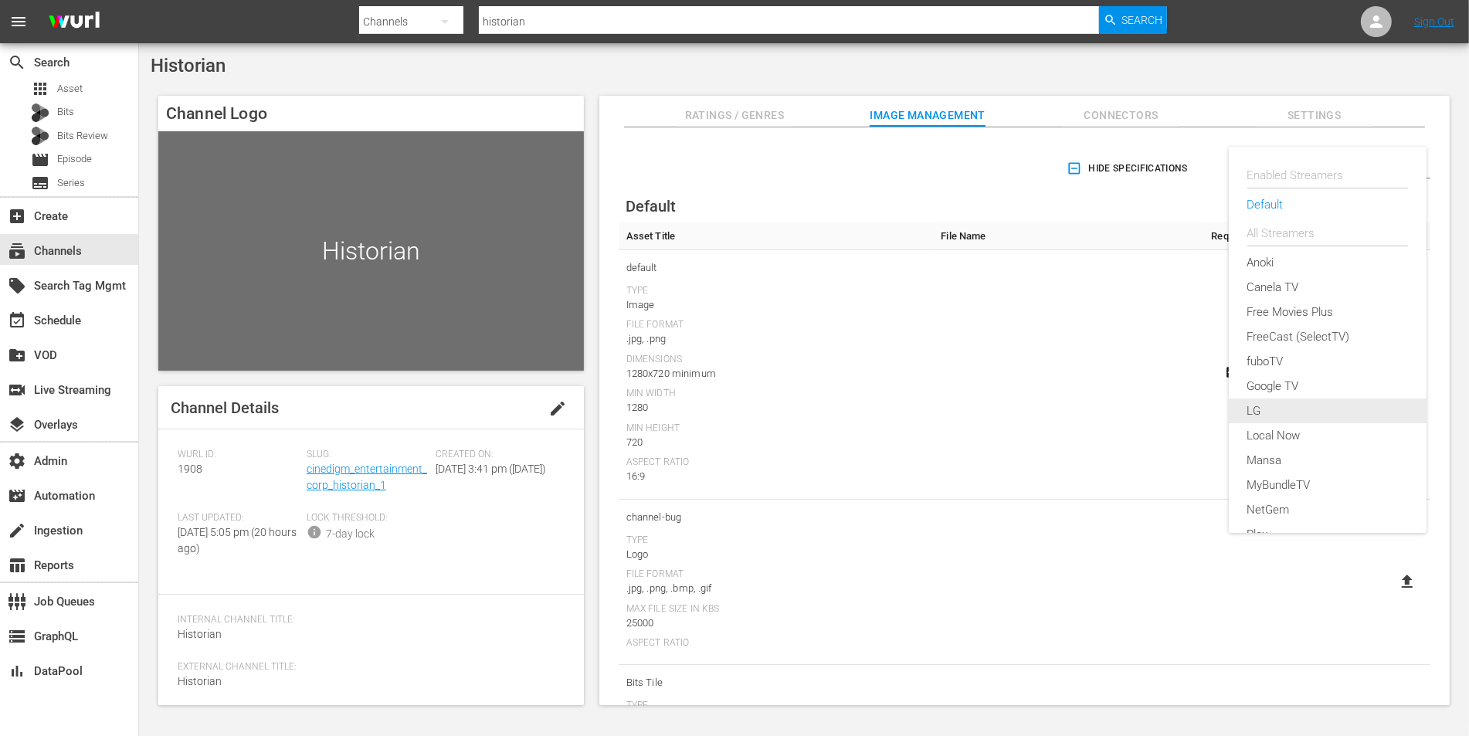
click at [1255, 399] on div "LG" at bounding box center [1327, 411] width 161 height 25
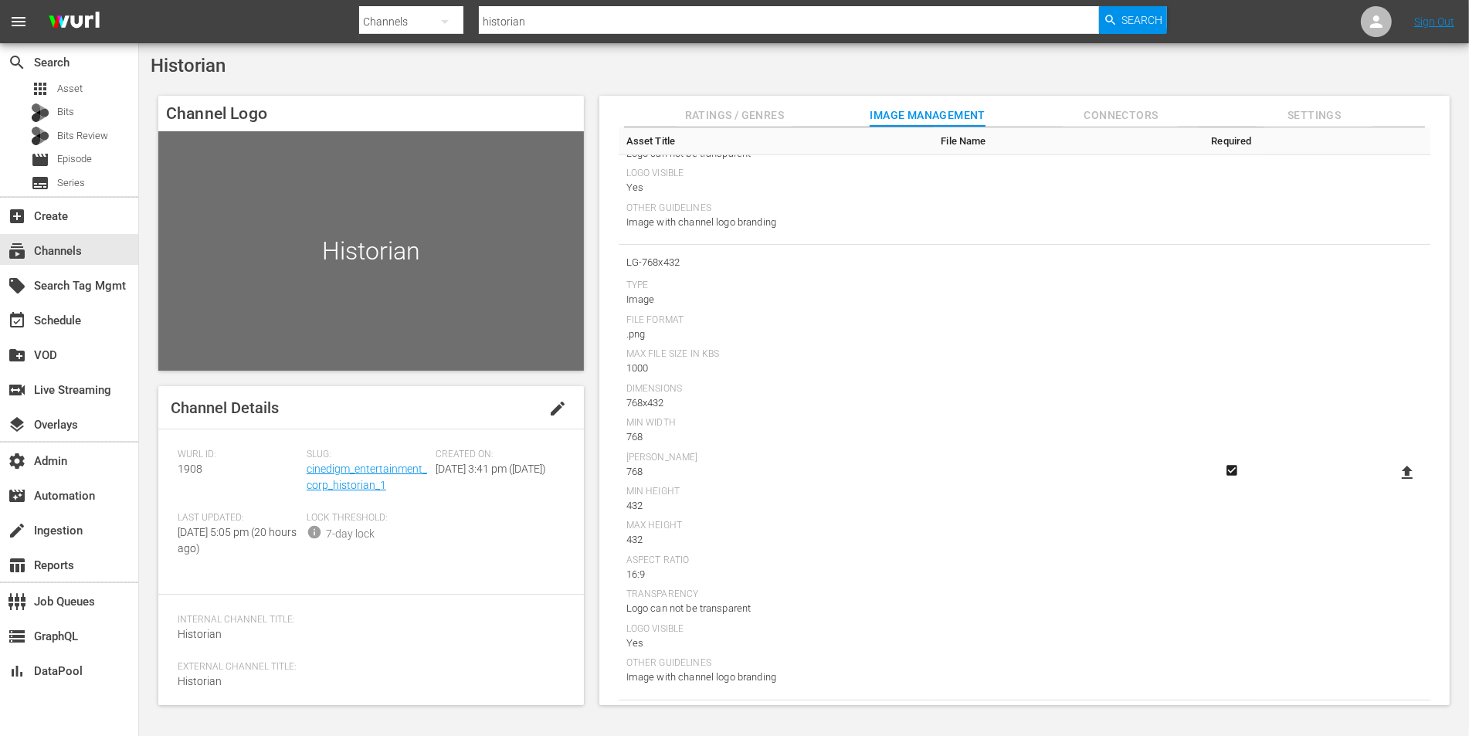
scroll to position [1372, 0]
click at [1408, 476] on icon at bounding box center [1407, 472] width 19 height 19
click at [1393, 485] on input "file" at bounding box center [1392, 485] width 1 height 1
type input "C:\fakepath\Thumbnail 768x432.png"
